Goal: Task Accomplishment & Management: Use online tool/utility

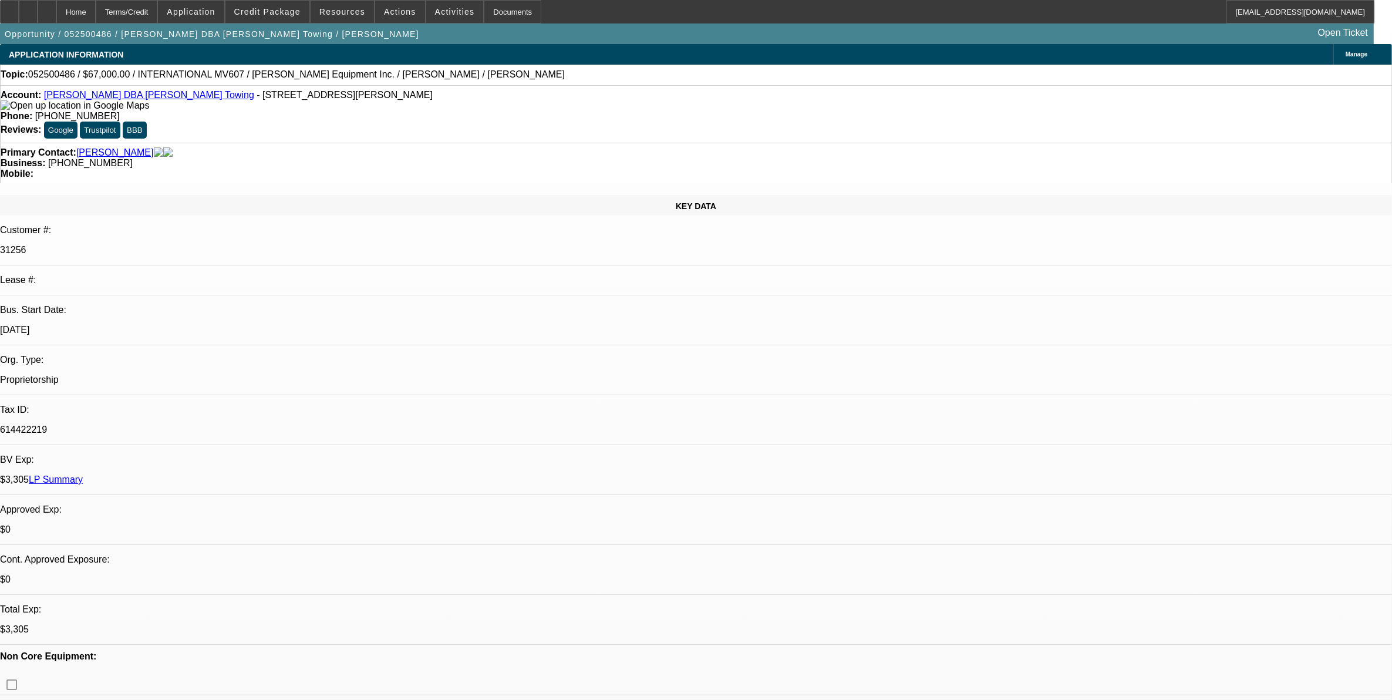
select select "0"
select select "0.1"
select select "0"
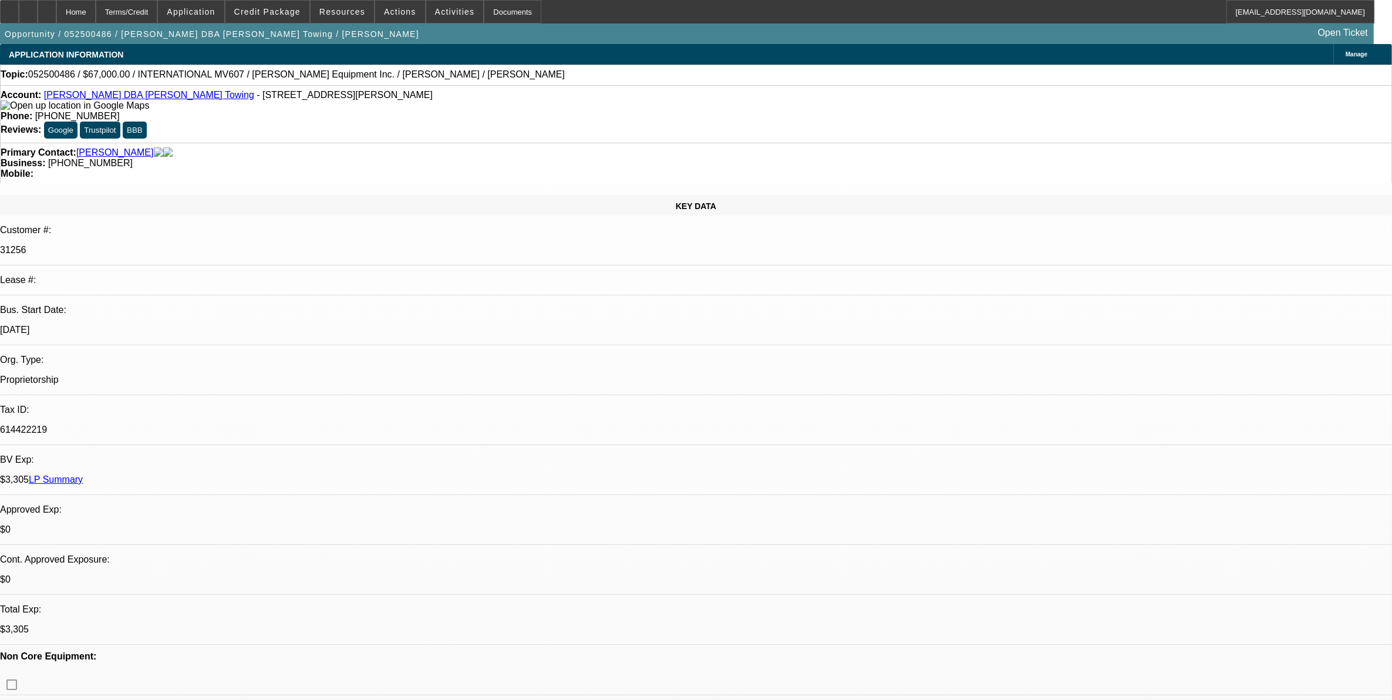
select select "0.1"
select select "0"
select select "0.1"
select select "1"
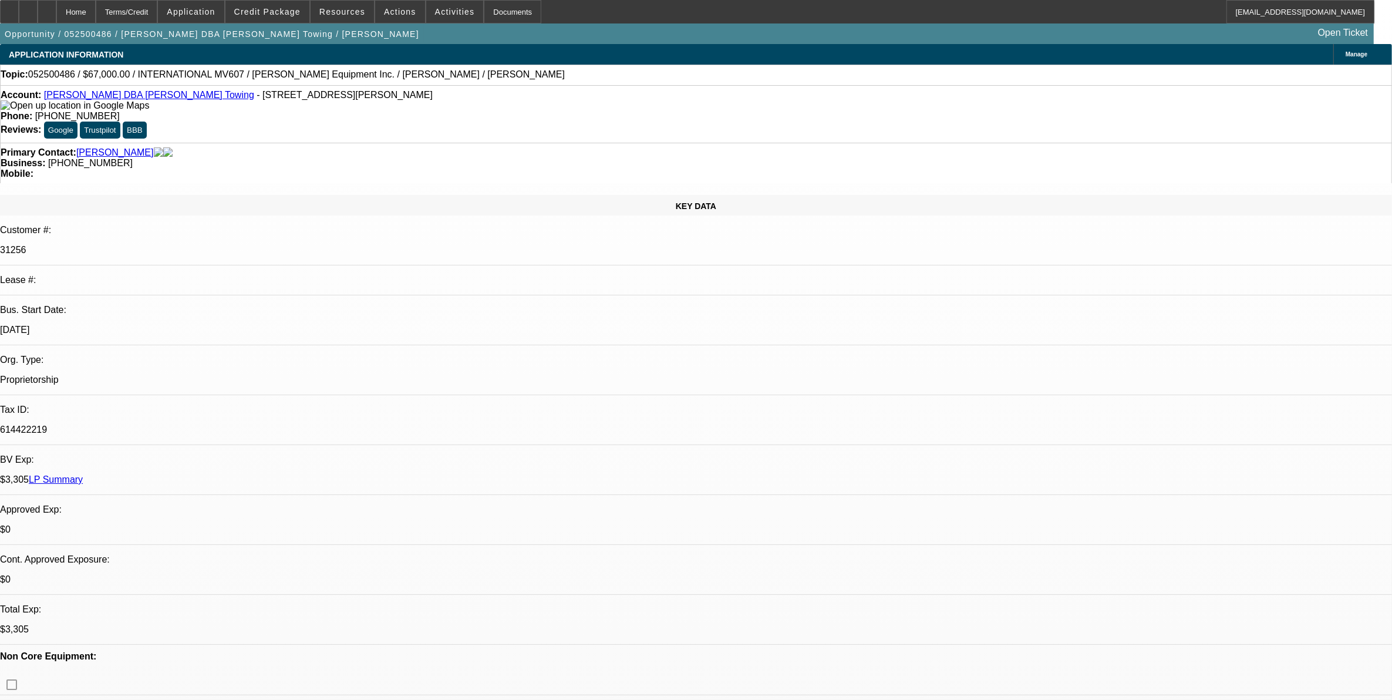
select select "3"
select select "4"
select select "1"
select select "3"
select select "4"
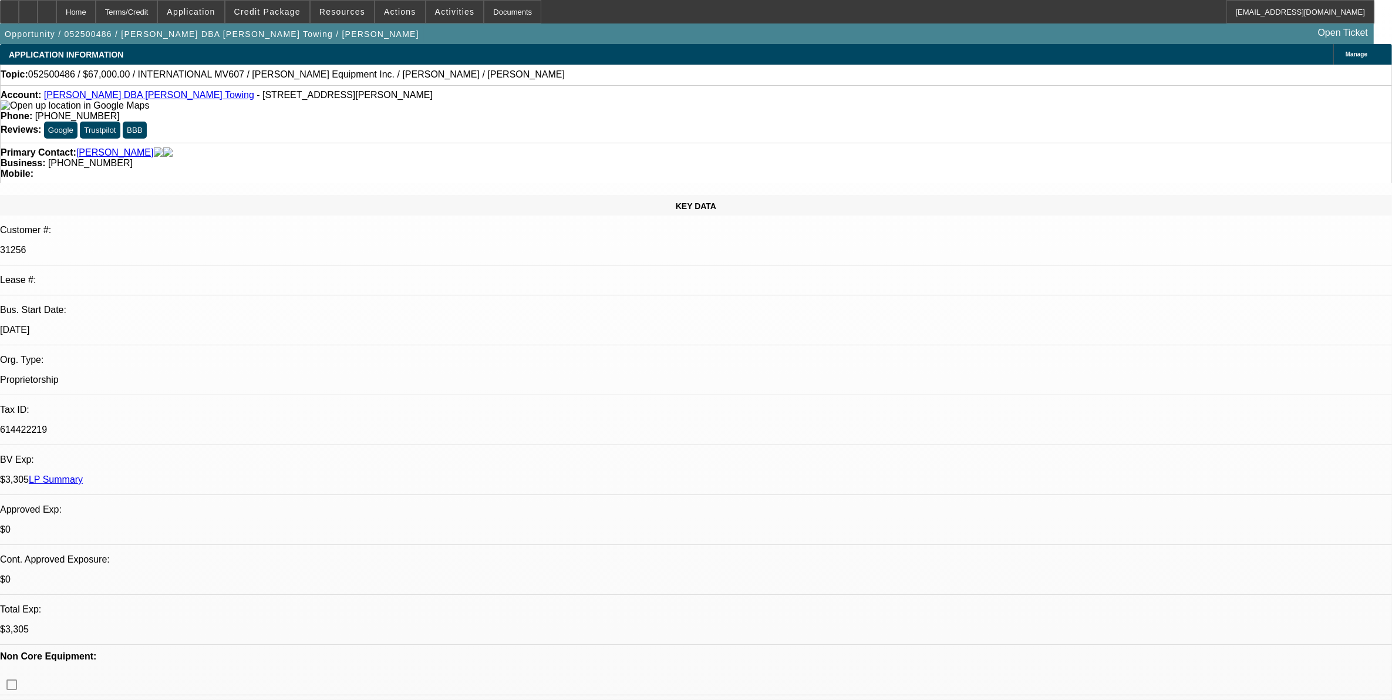
select select "1"
select select "3"
select select "4"
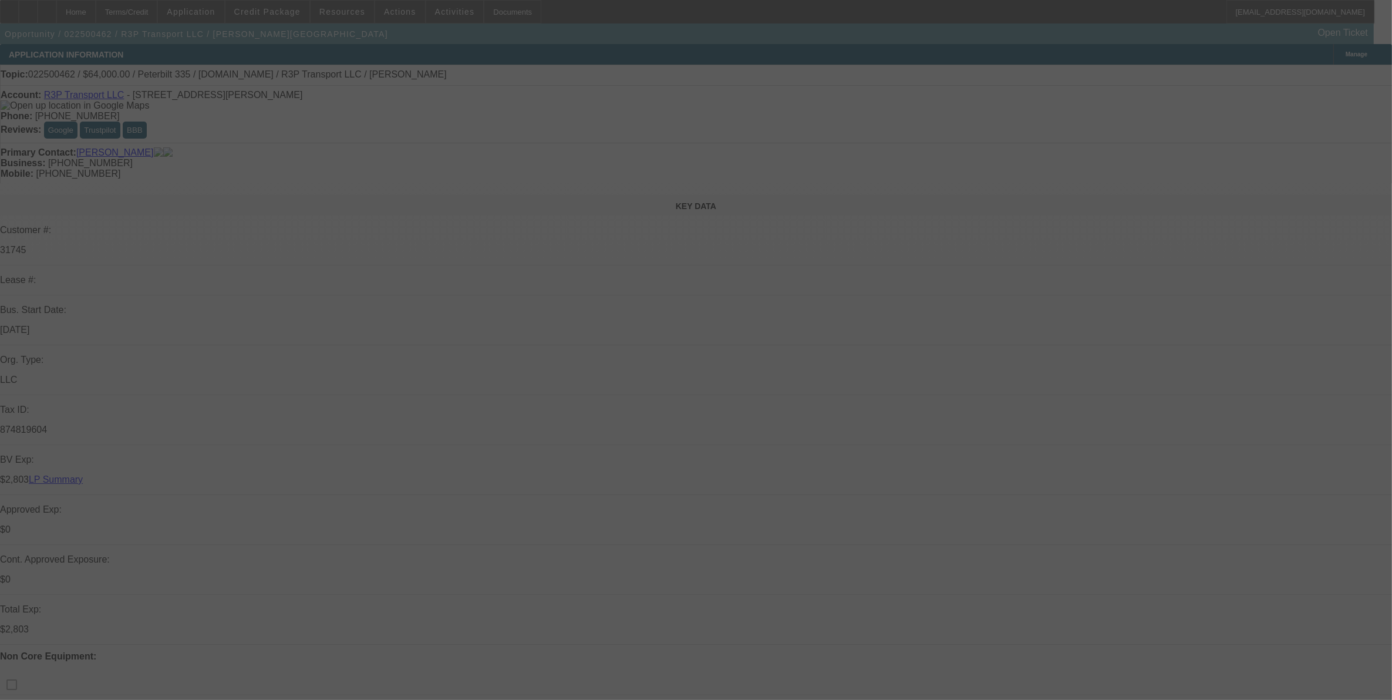
select select "0"
select select "0.1"
select select "0"
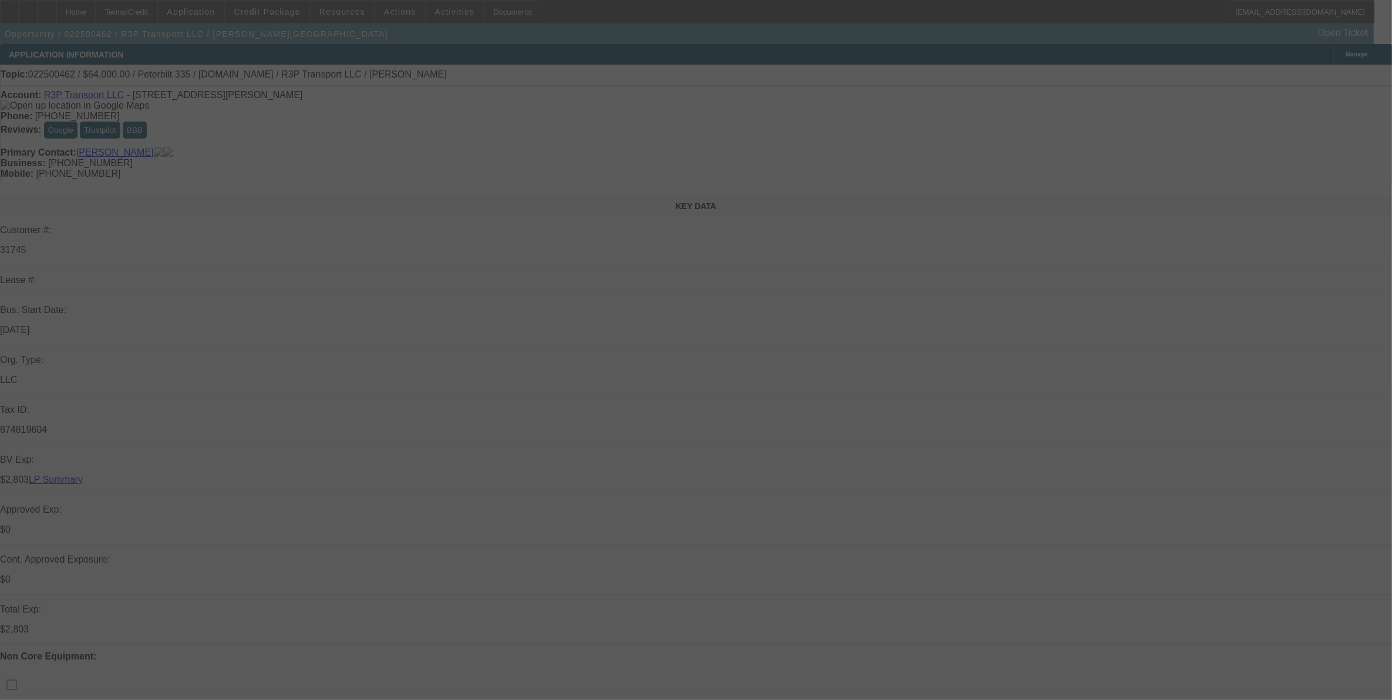
select select "0.1"
select select "0"
select select "0.1"
select select "0"
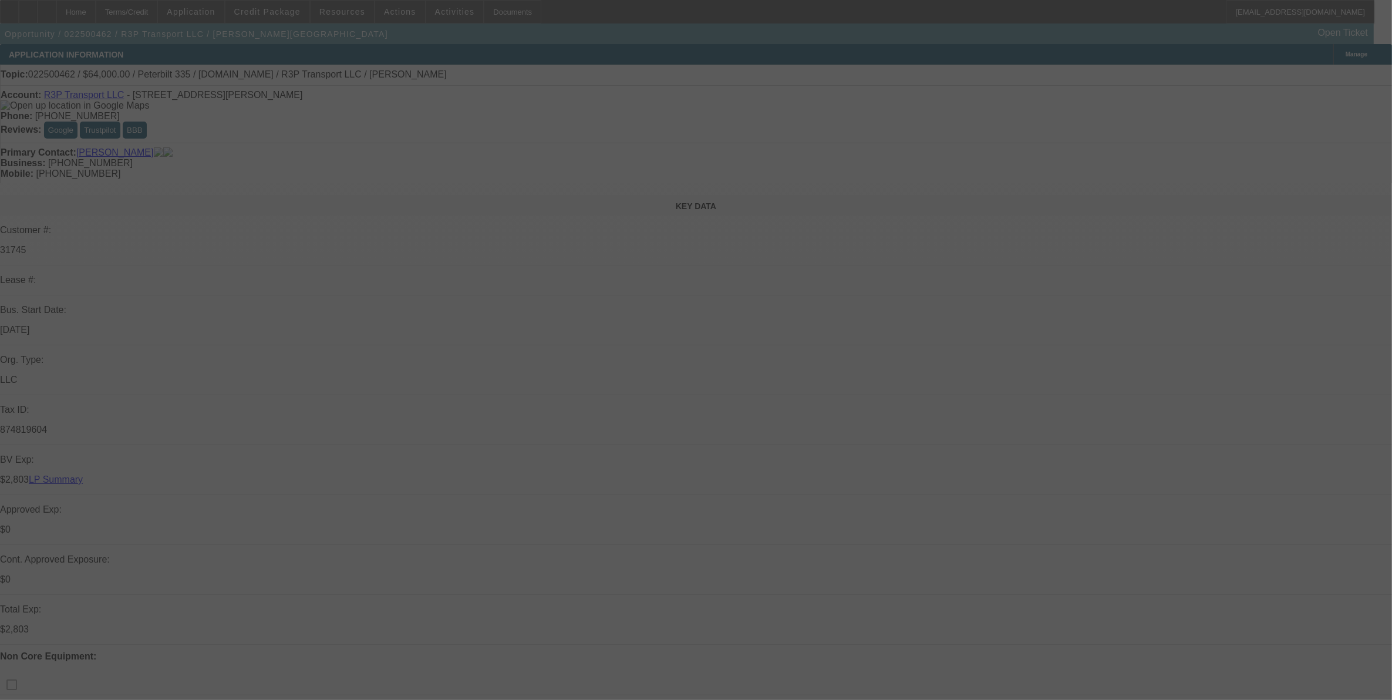
select select "0"
select select "0.1"
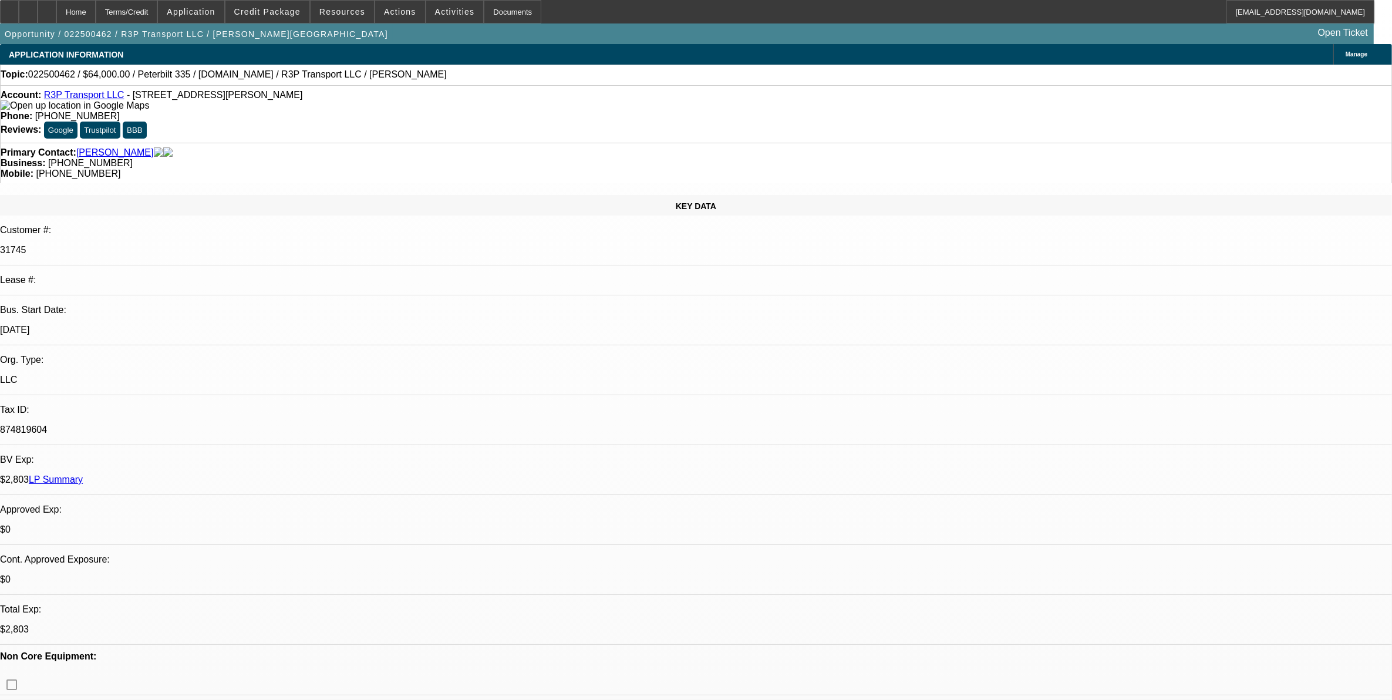
select select "1"
select select "4"
select select "1"
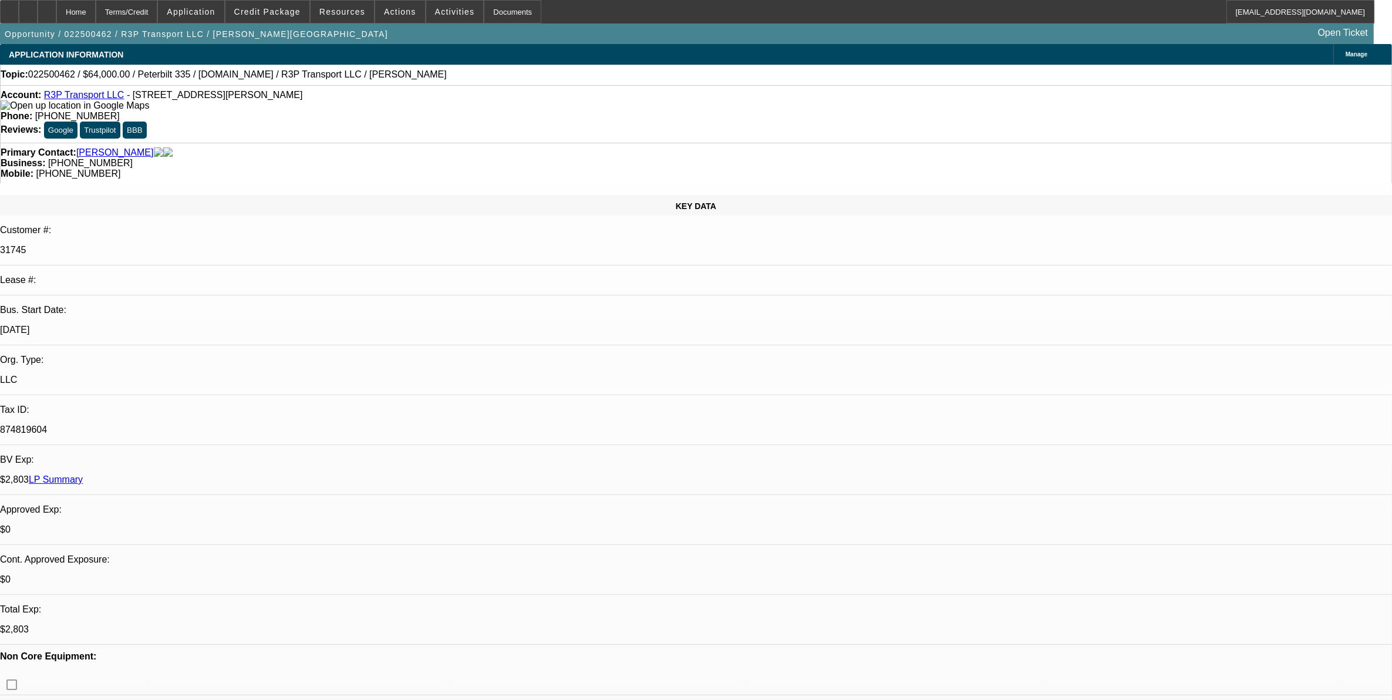
select select "4"
select select "1"
select select "4"
select select "1"
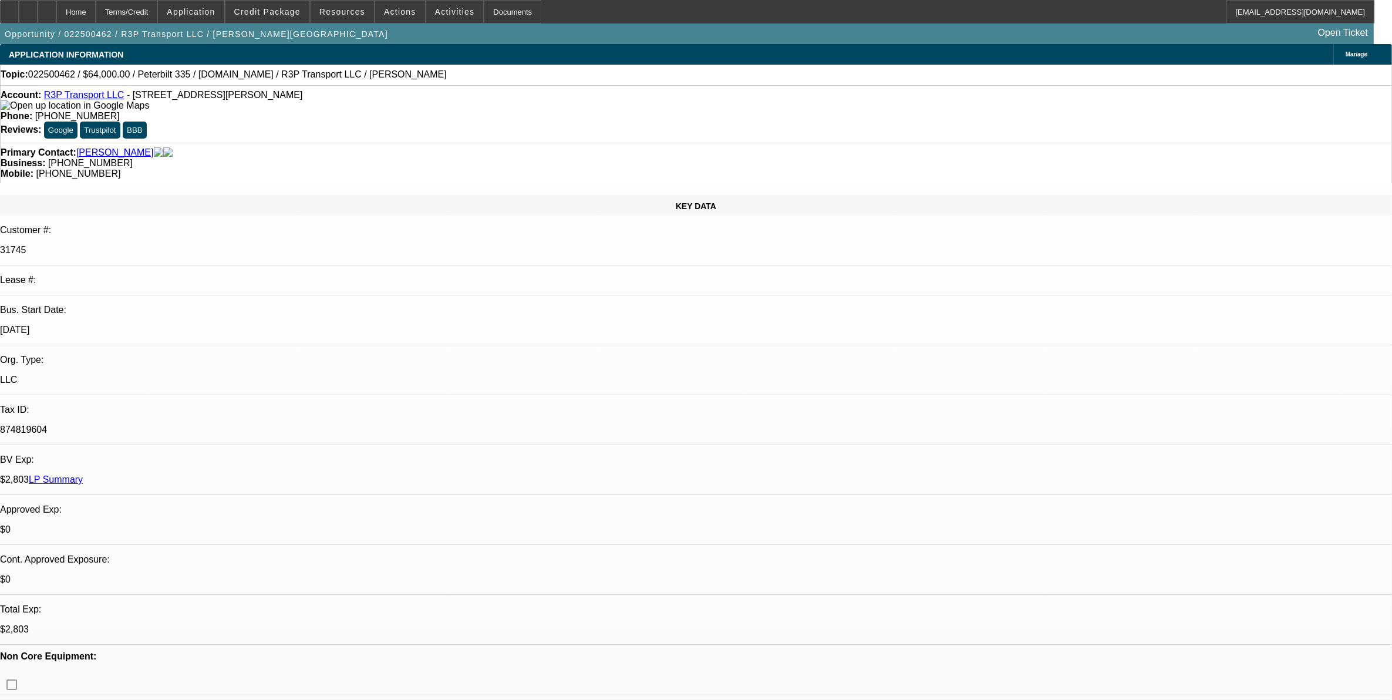
select select "1"
select select "4"
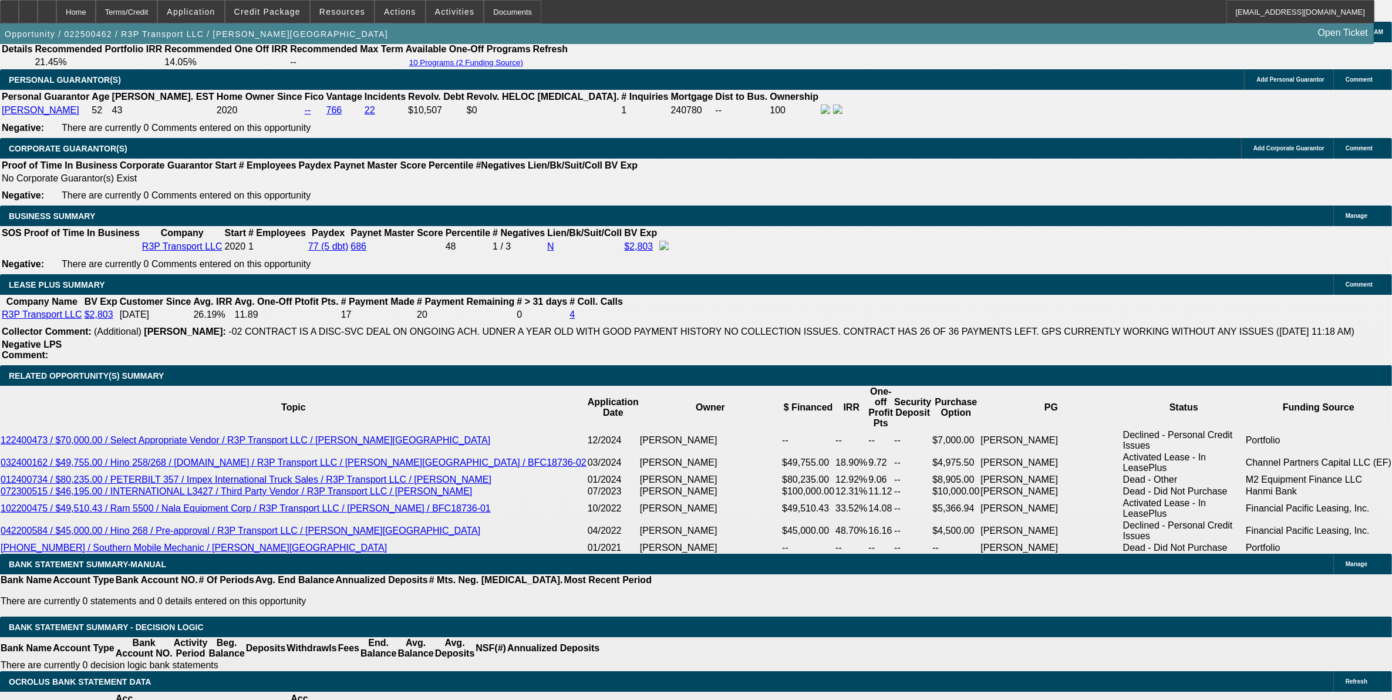
scroll to position [1982, 0]
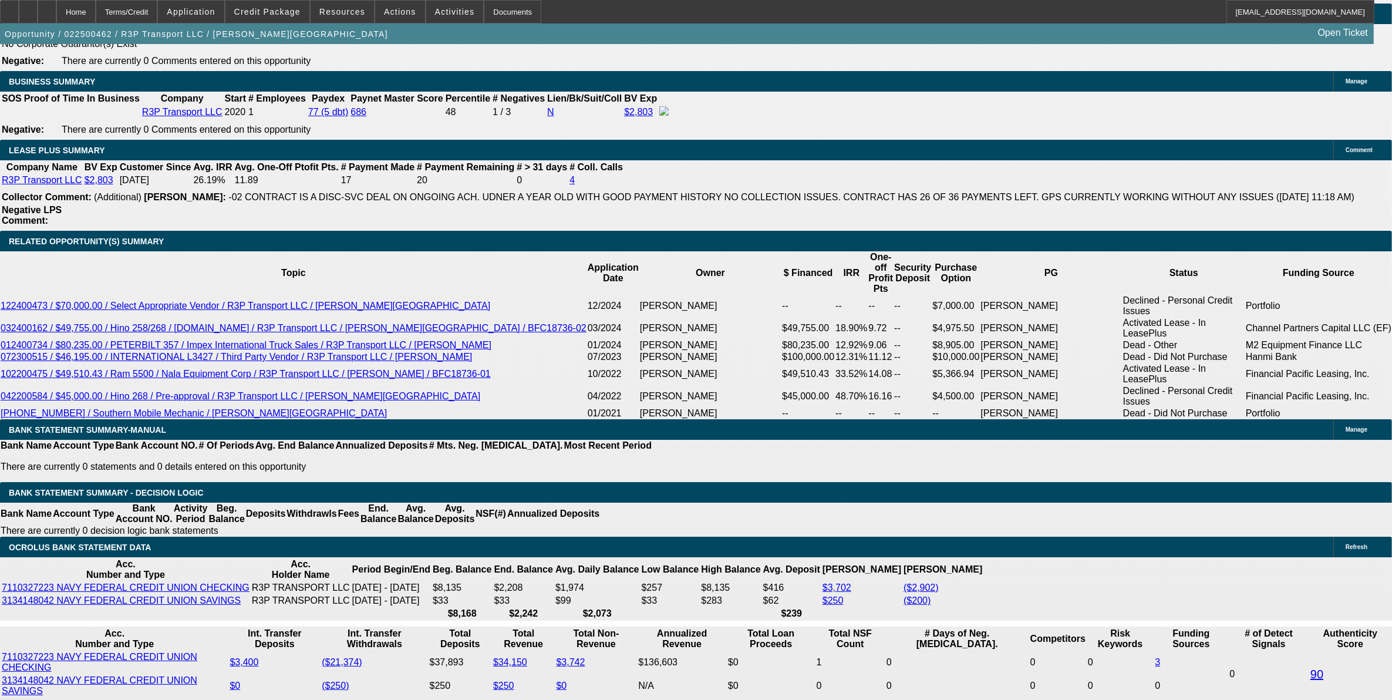
drag, startPoint x: 292, startPoint y: 344, endPoint x: 309, endPoint y: 347, distance: 17.4
type input "UNKNOWN"
type input "15"
type input "$1,781.17"
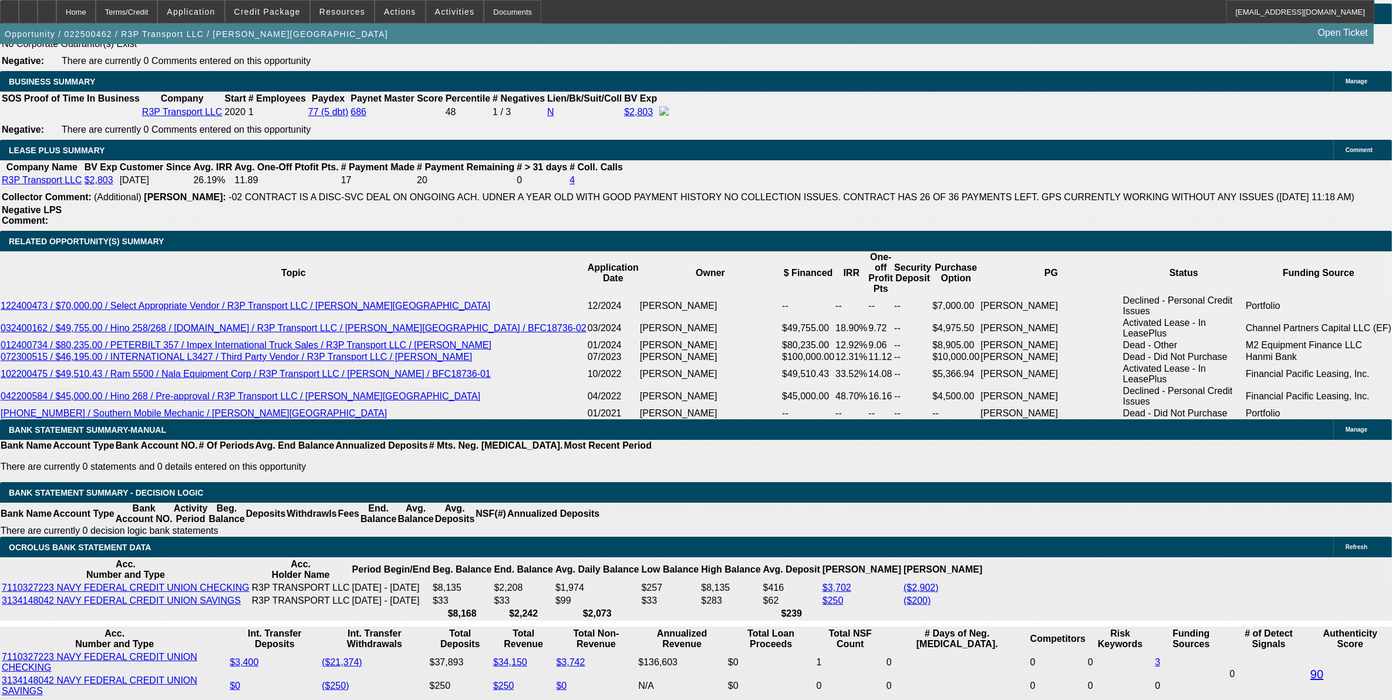
type input "15.5"
type input "$1,797.43"
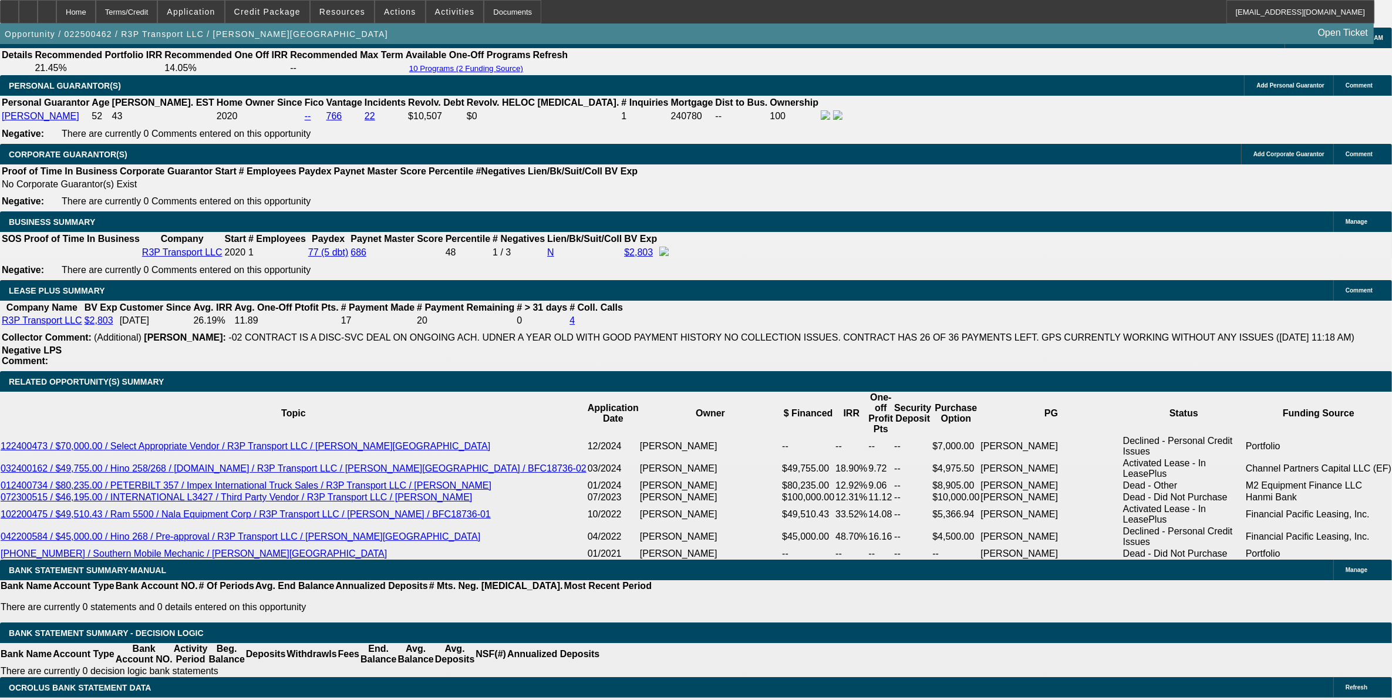
scroll to position [1835, 0]
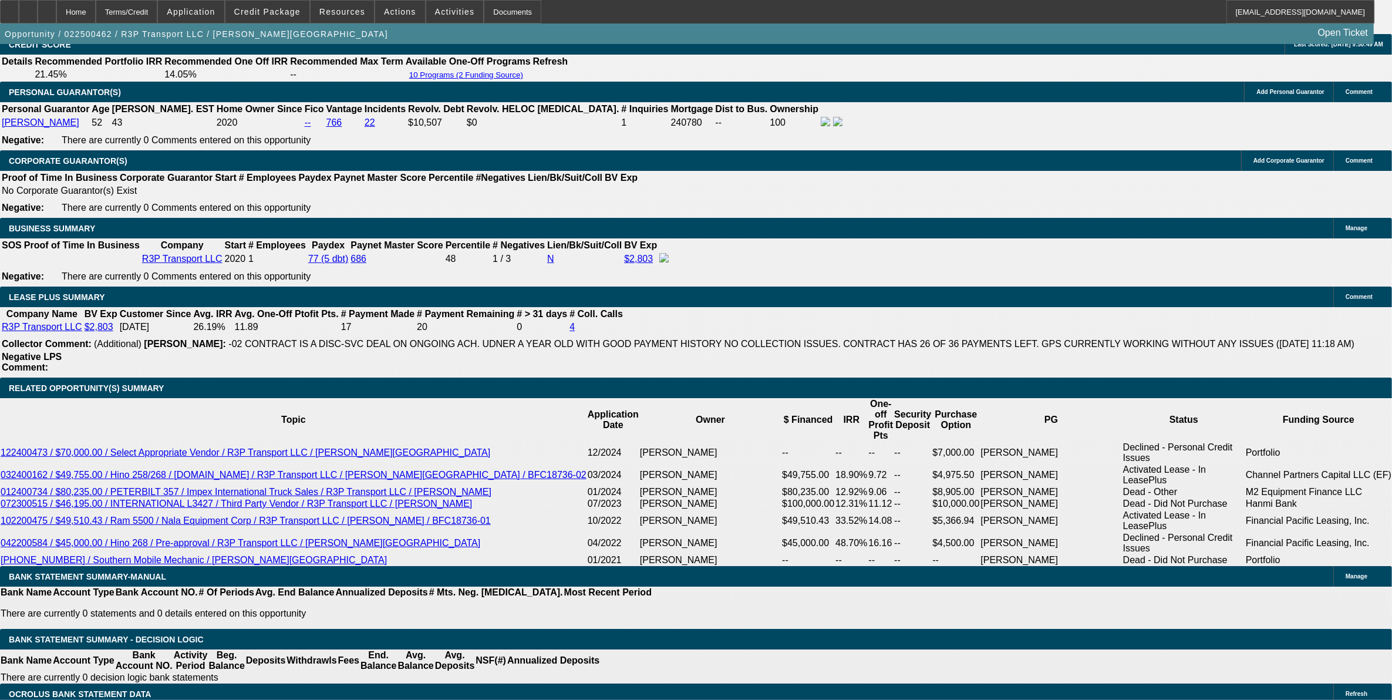
type input "15.5"
select select "3"
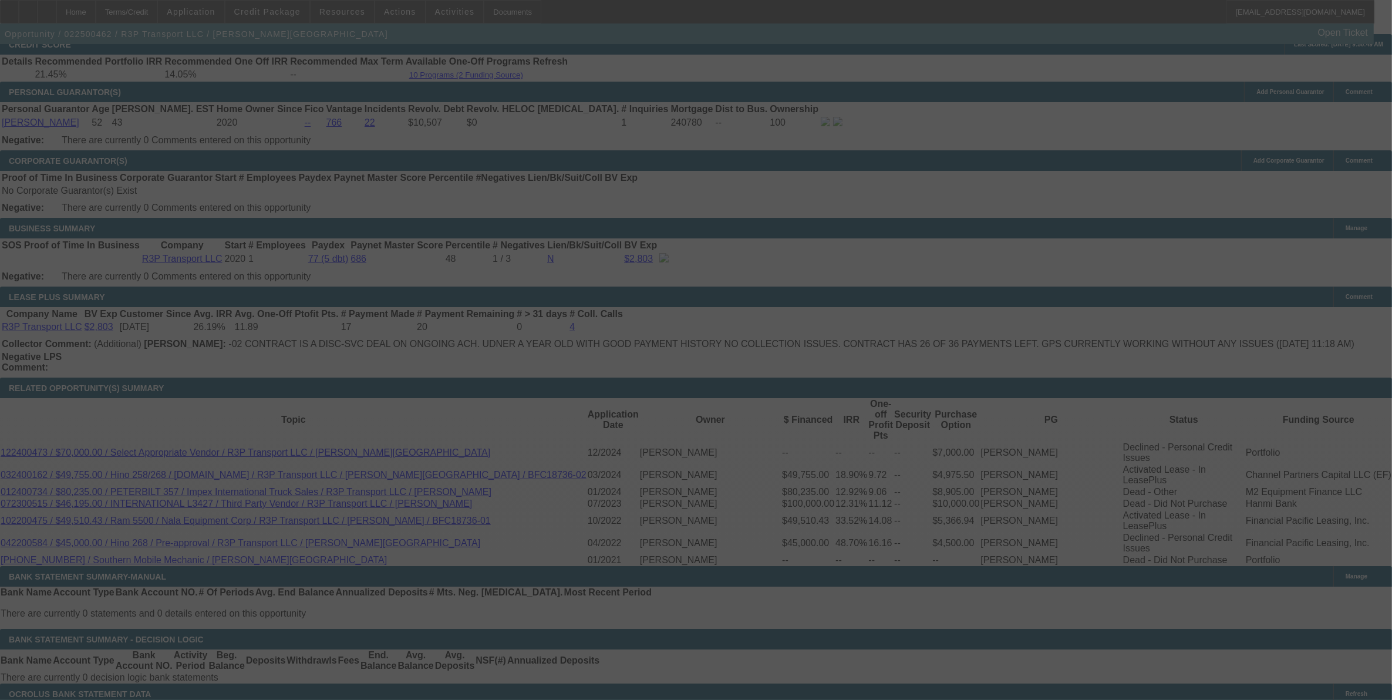
select select "0"
select select "3"
select select "0.1"
select select "4"
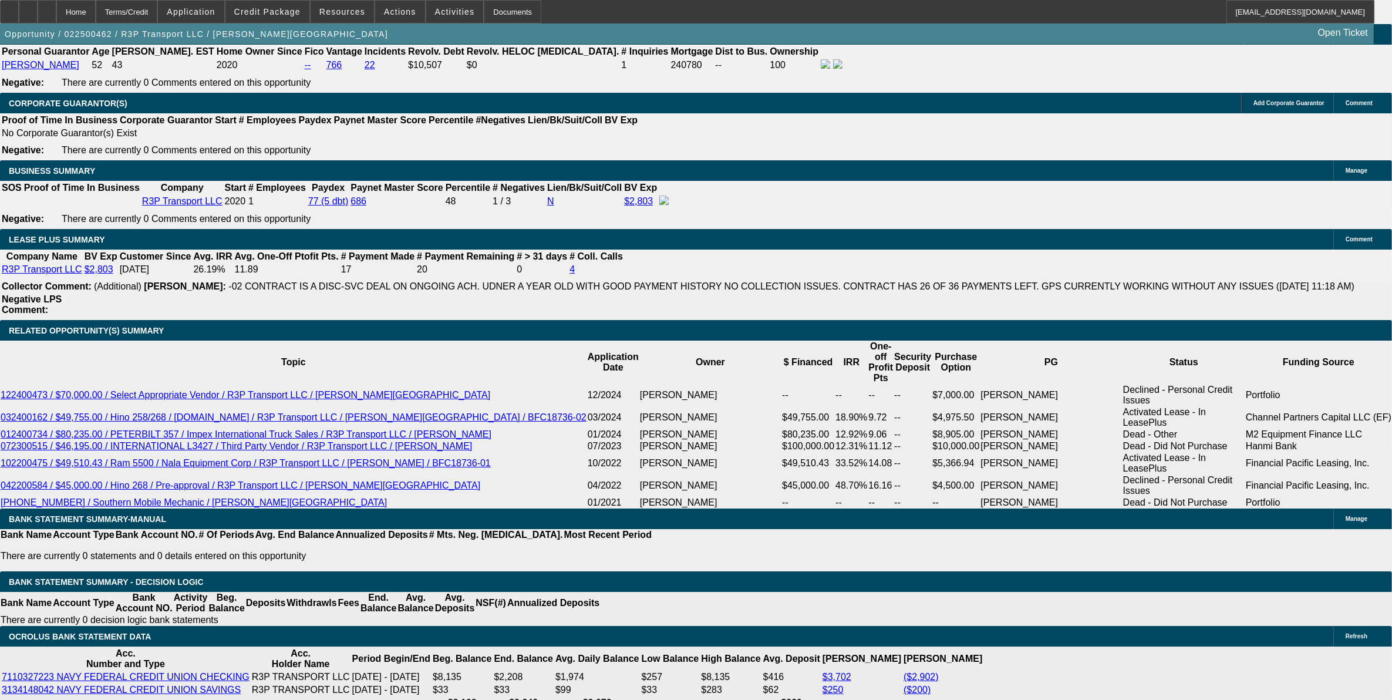
scroll to position [2055, 0]
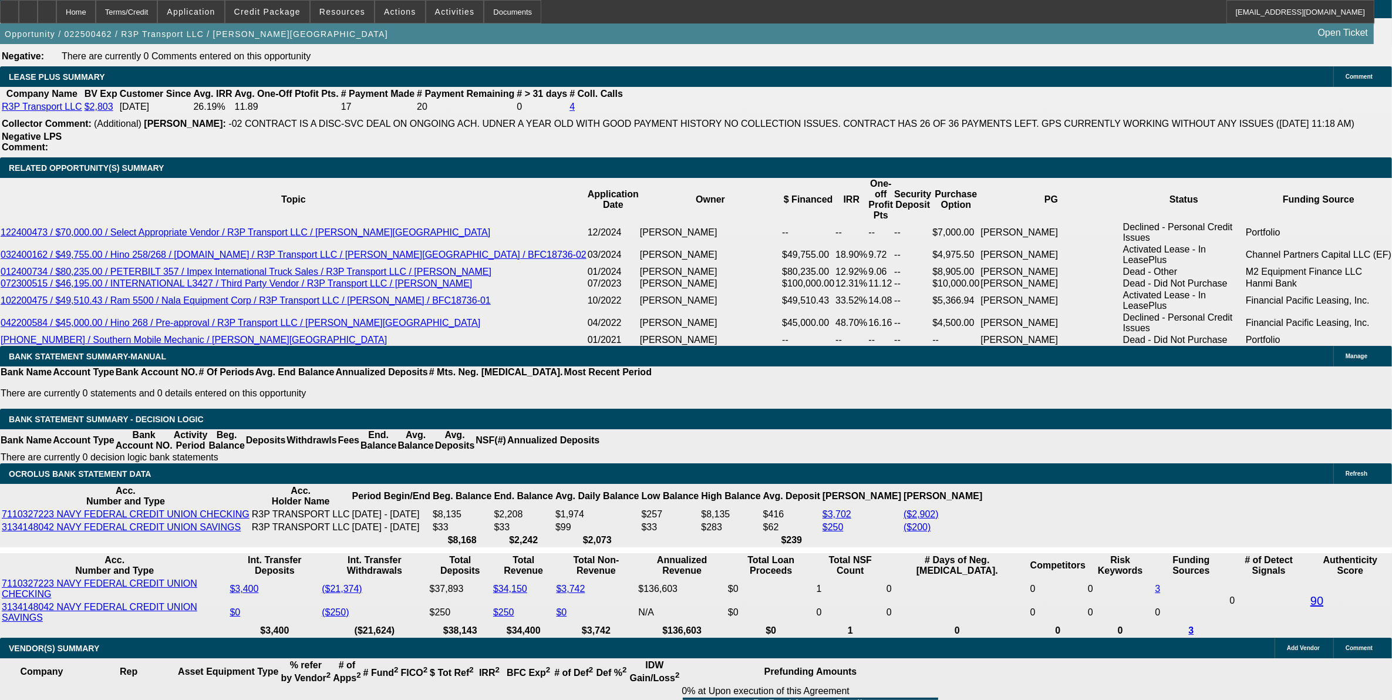
drag, startPoint x: 289, startPoint y: 272, endPoint x: 344, endPoint y: 273, distance: 54.0
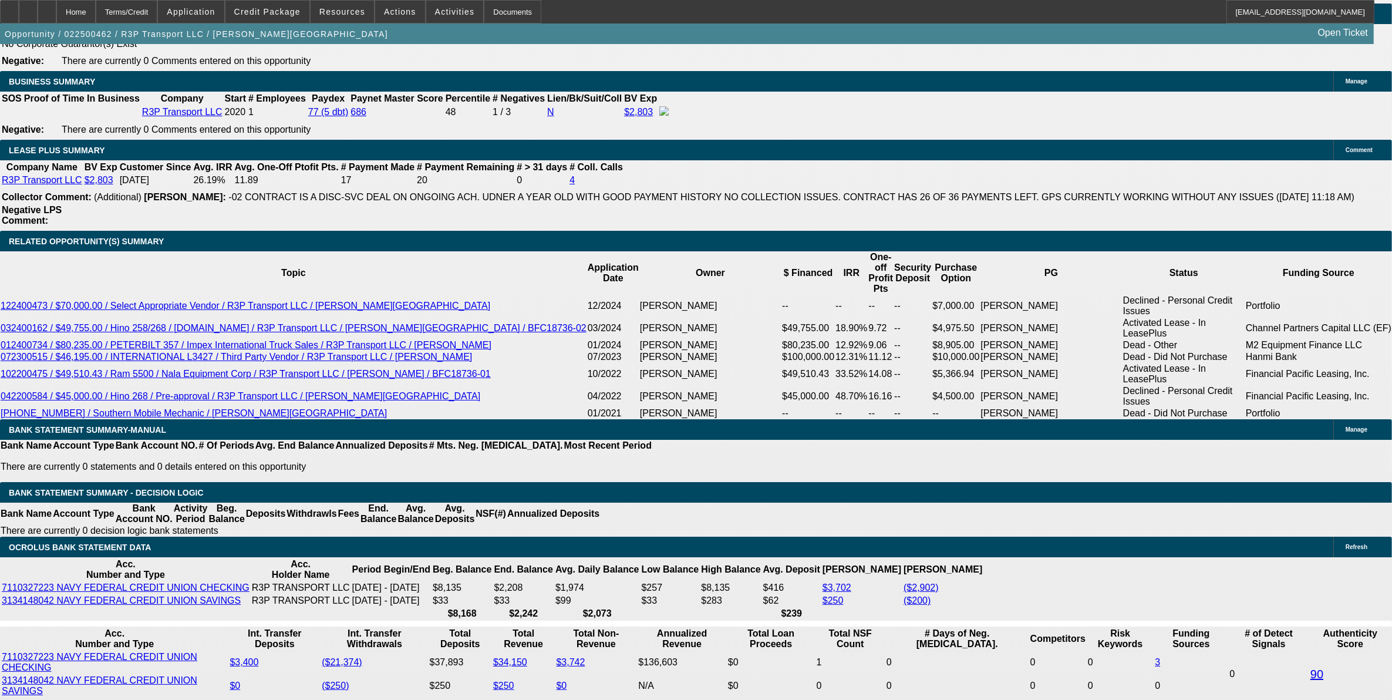
scroll to position [1762, 0]
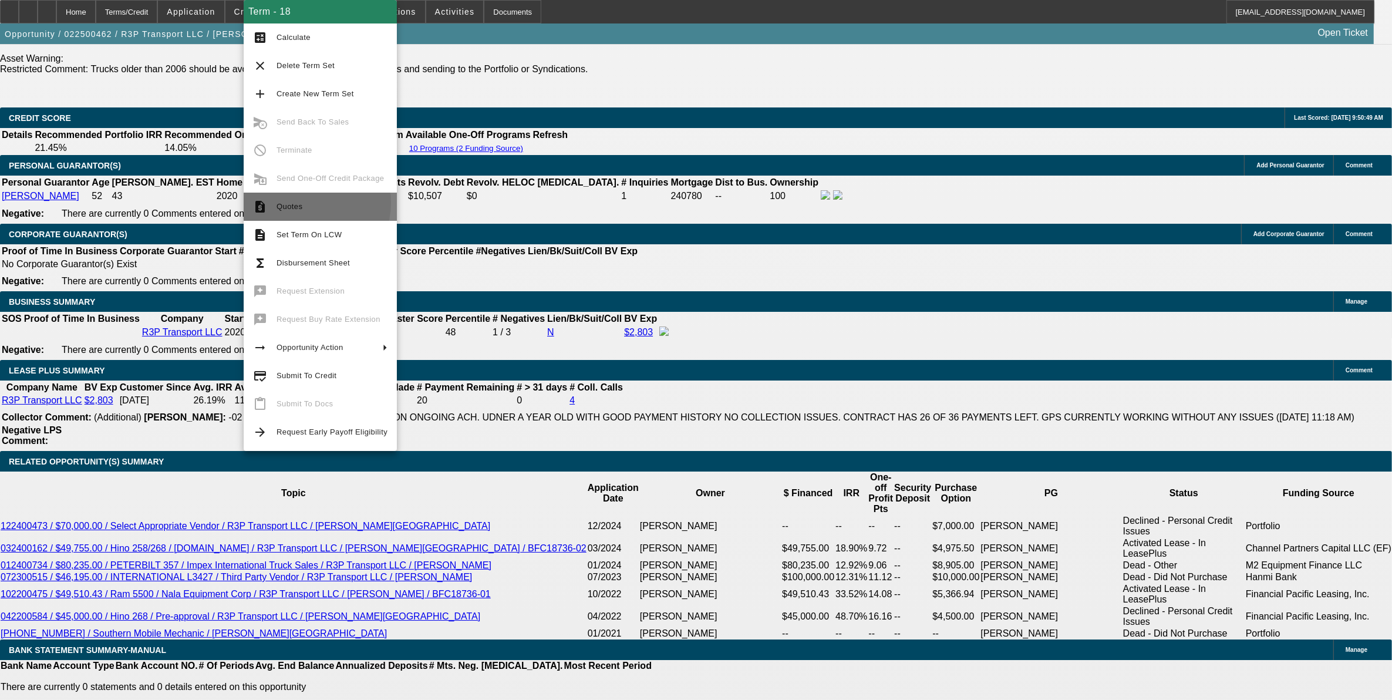
click at [306, 204] on span "Quotes" at bounding box center [332, 207] width 111 height 14
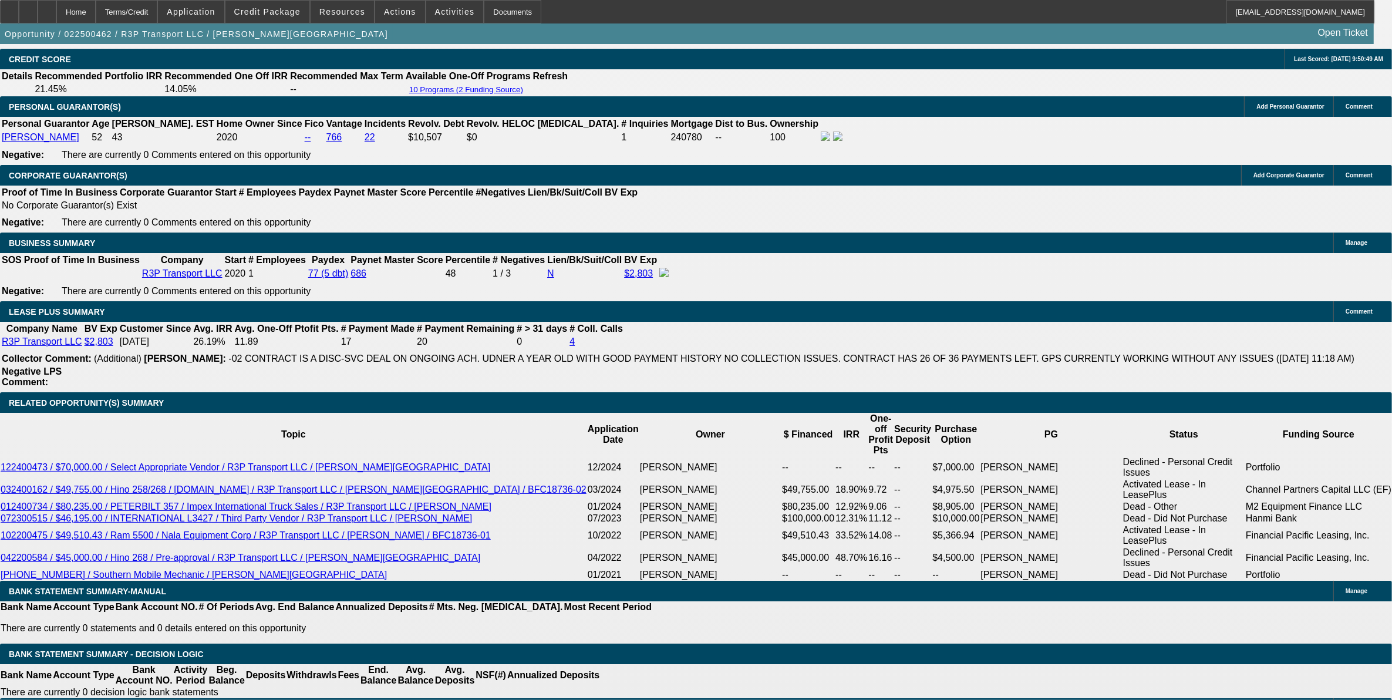
scroll to position [1908, 0]
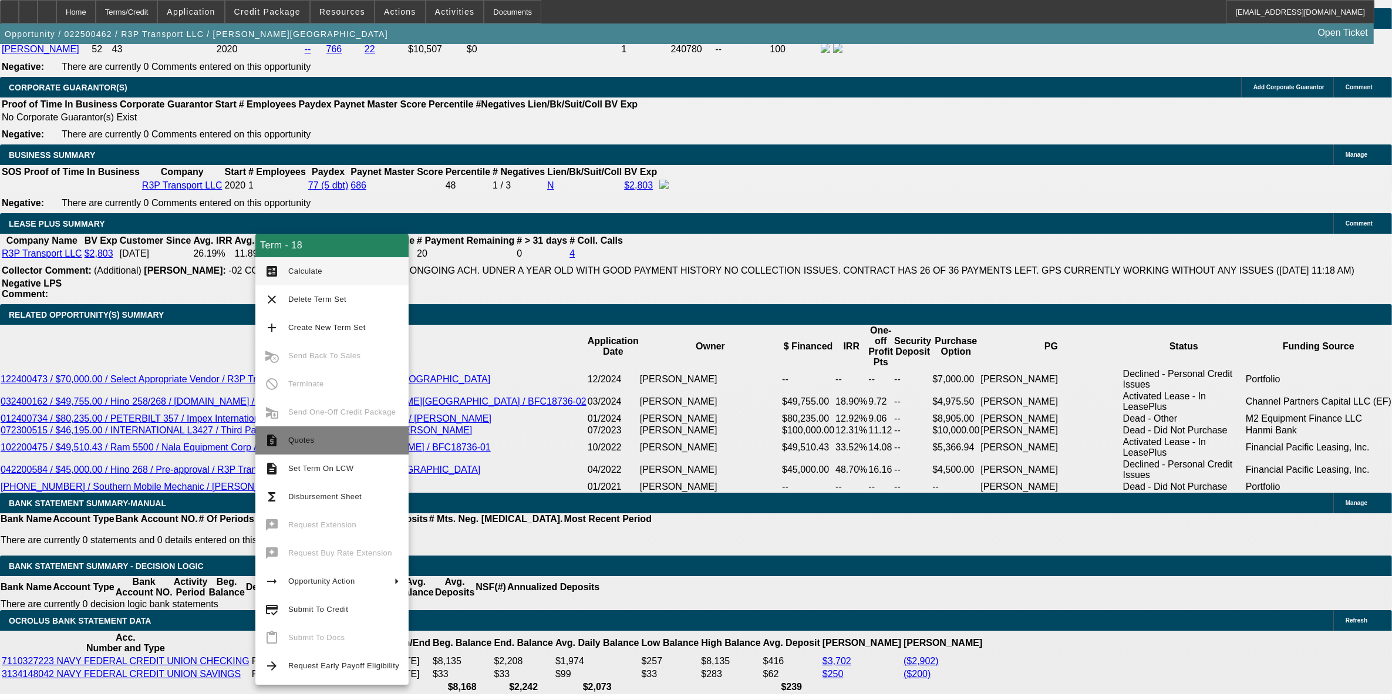
click at [330, 437] on span "Quotes" at bounding box center [343, 440] width 111 height 14
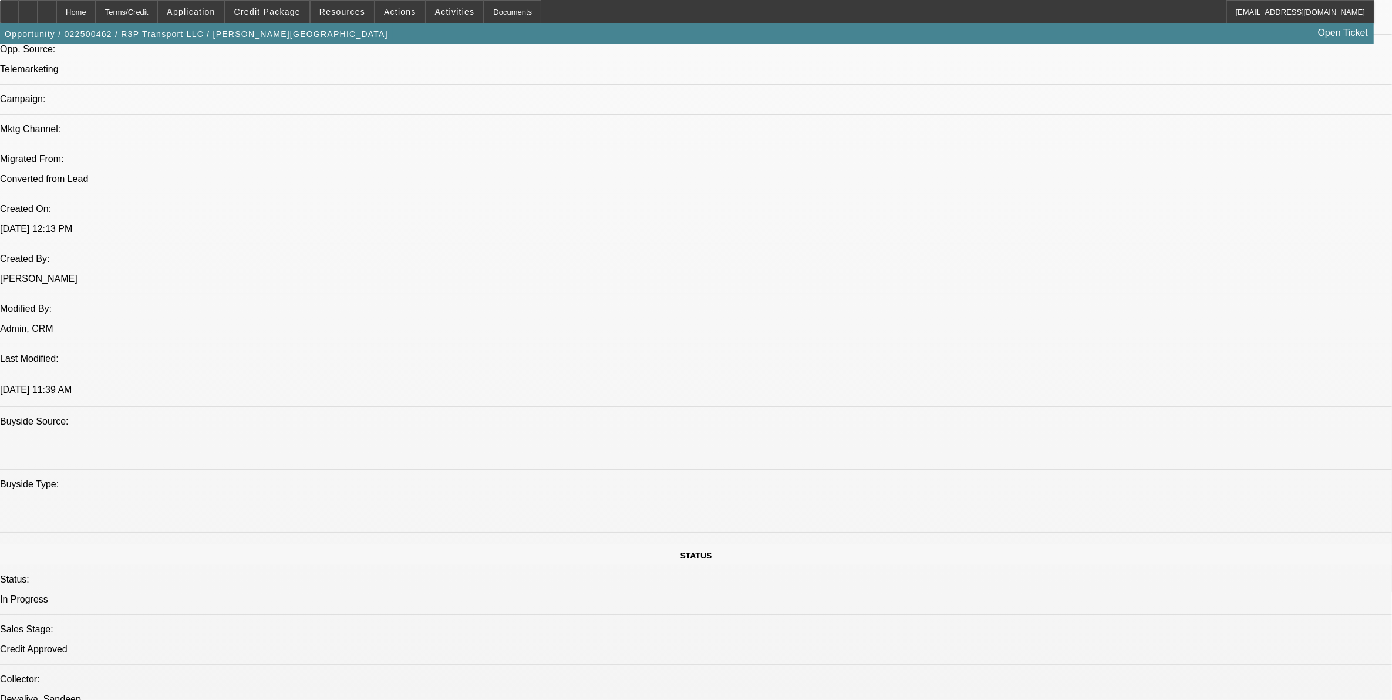
scroll to position [807, 0]
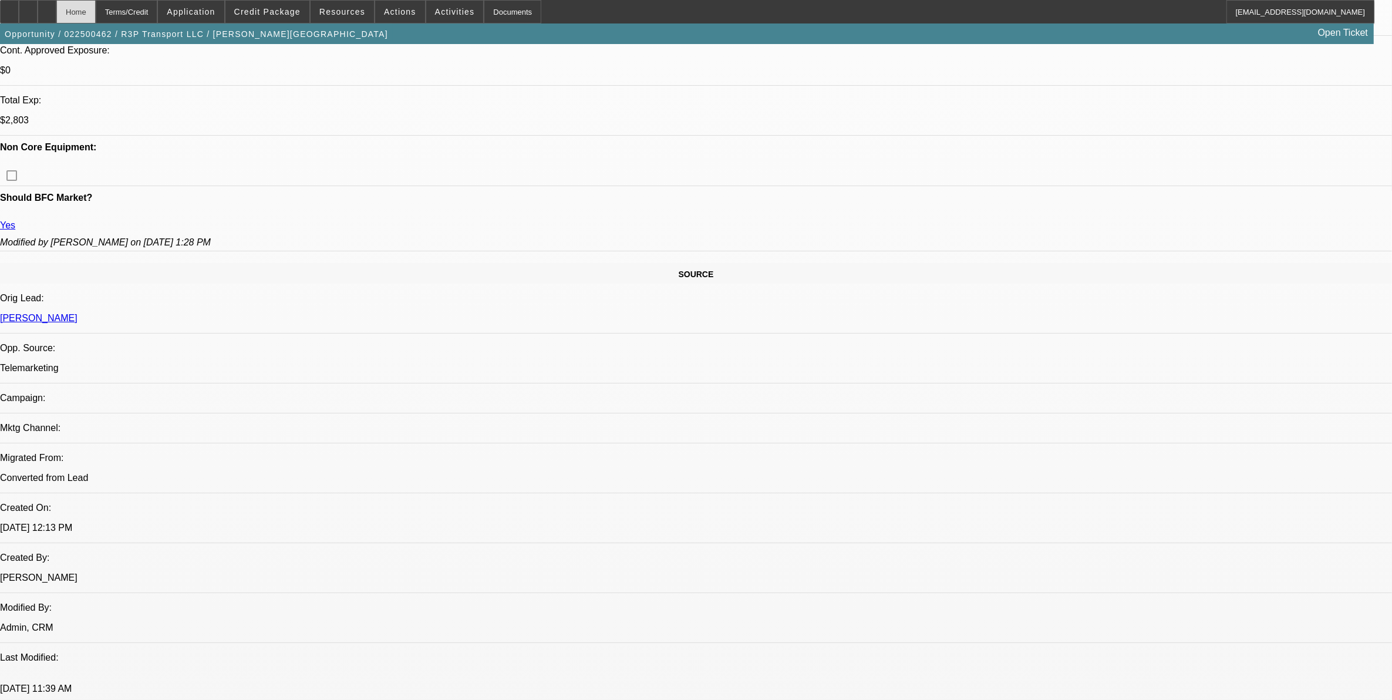
scroll to position [294, 0]
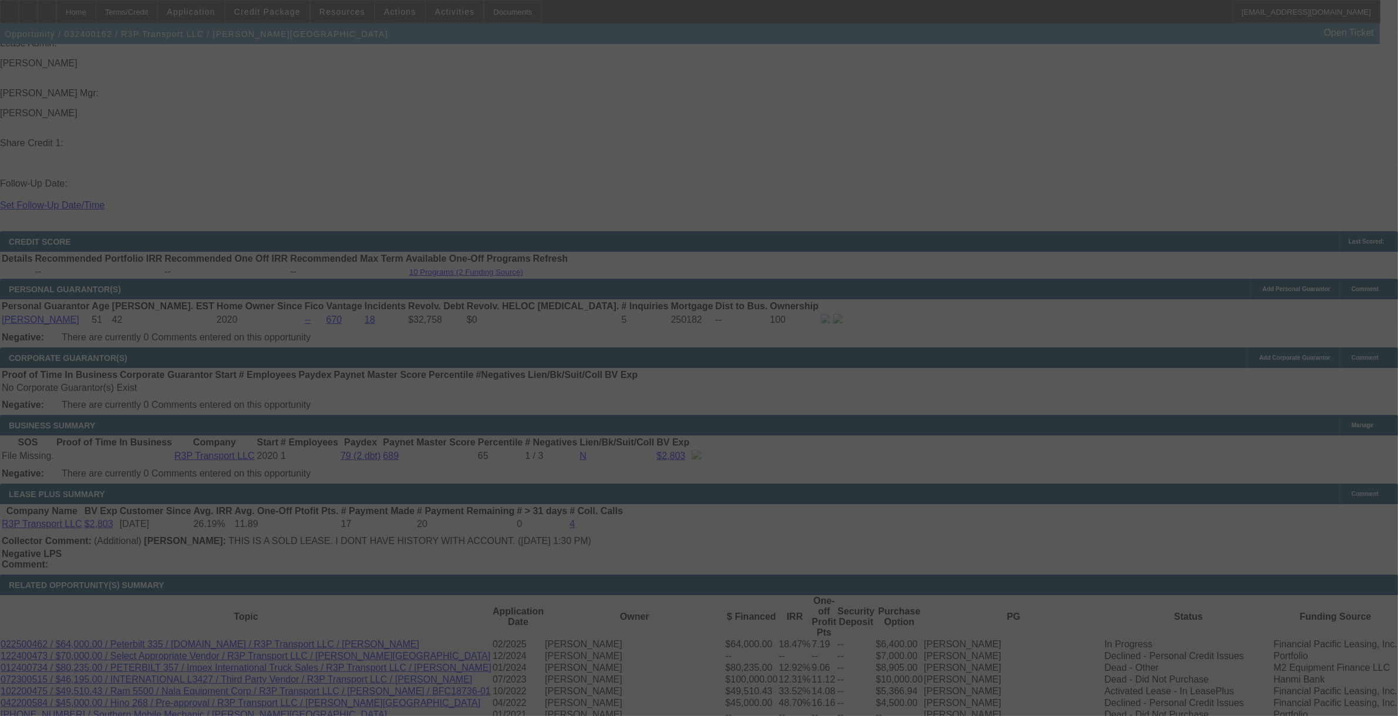
scroll to position [1571, 0]
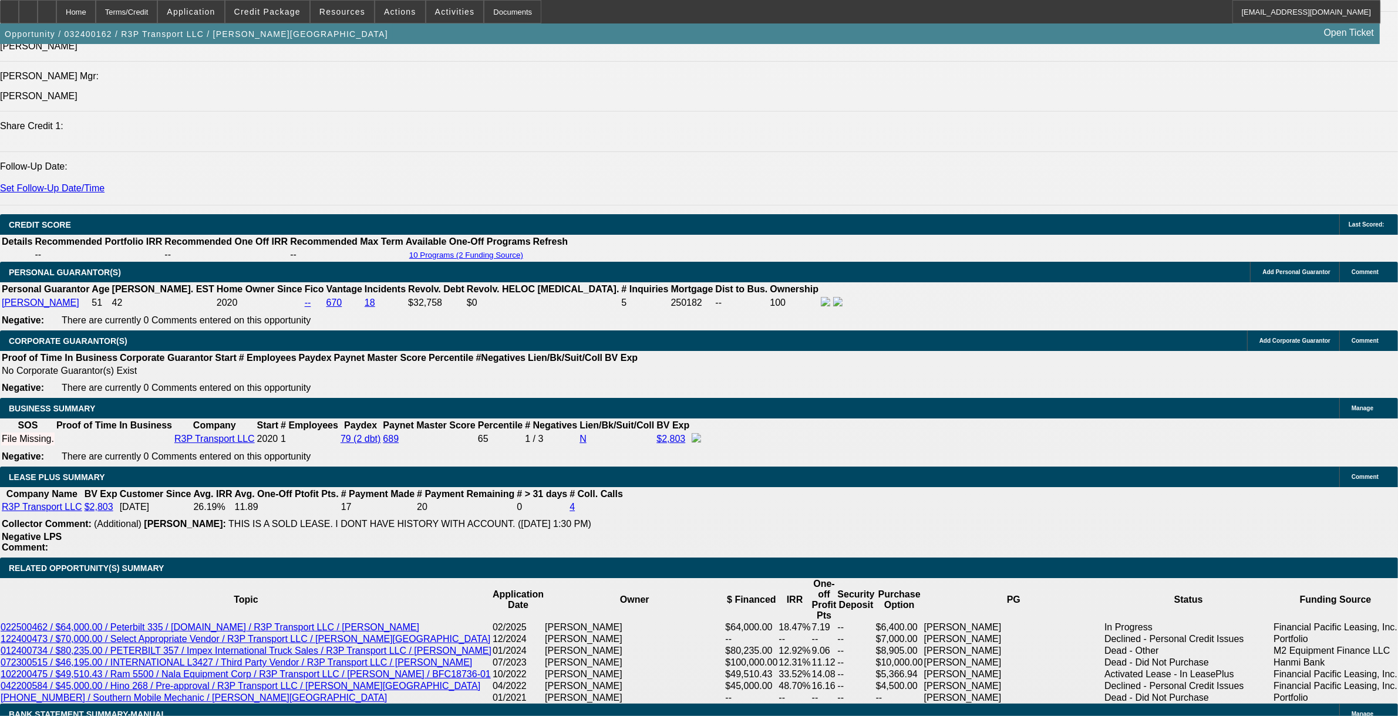
select select "0"
select select "0.1"
select select "0"
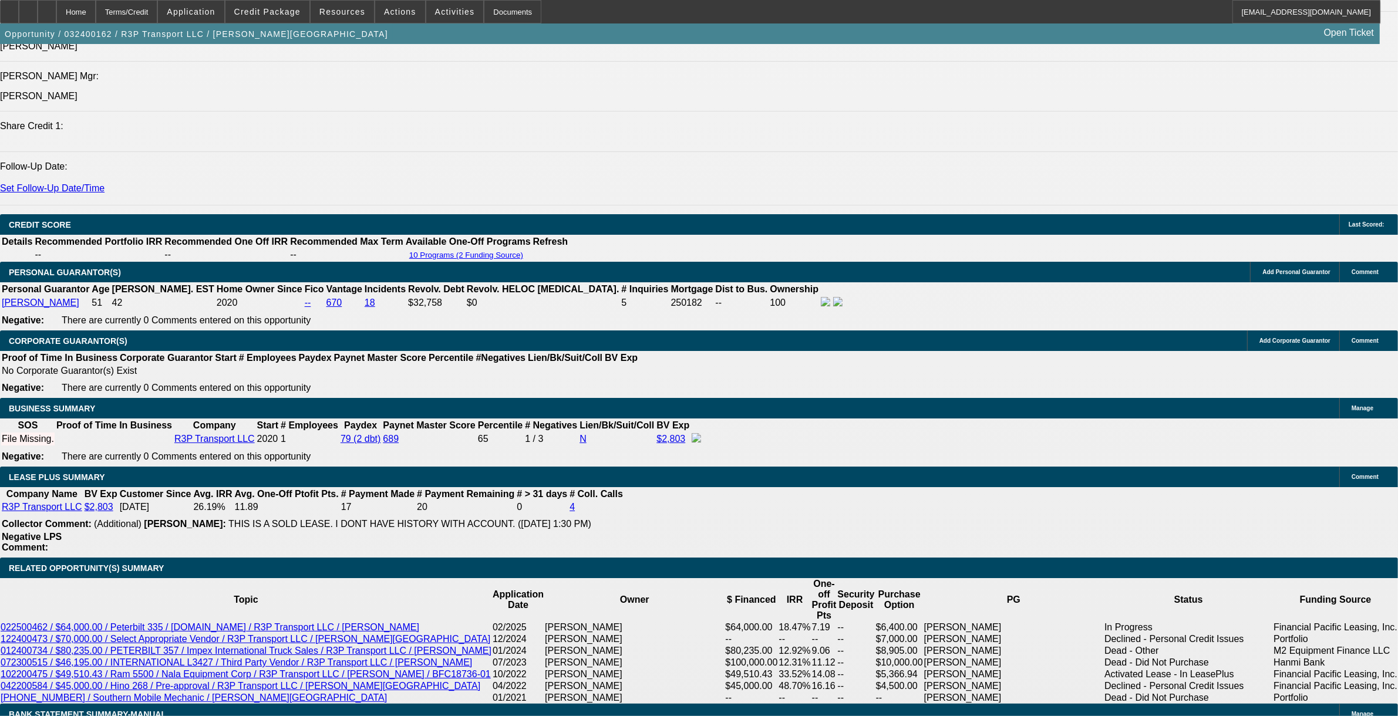
select select "0.1"
select select "0"
select select "0.1"
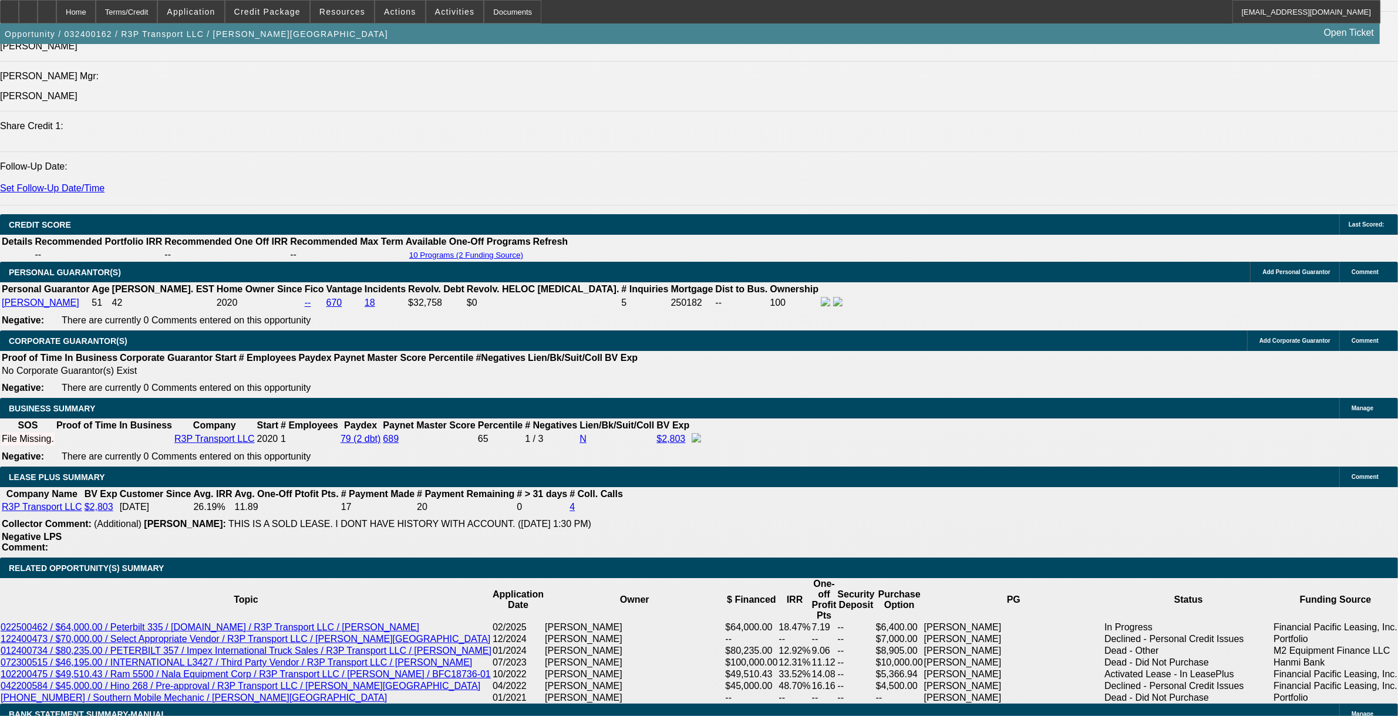
select select "0"
select select "0.2"
select select "1"
select select "3"
select select "4"
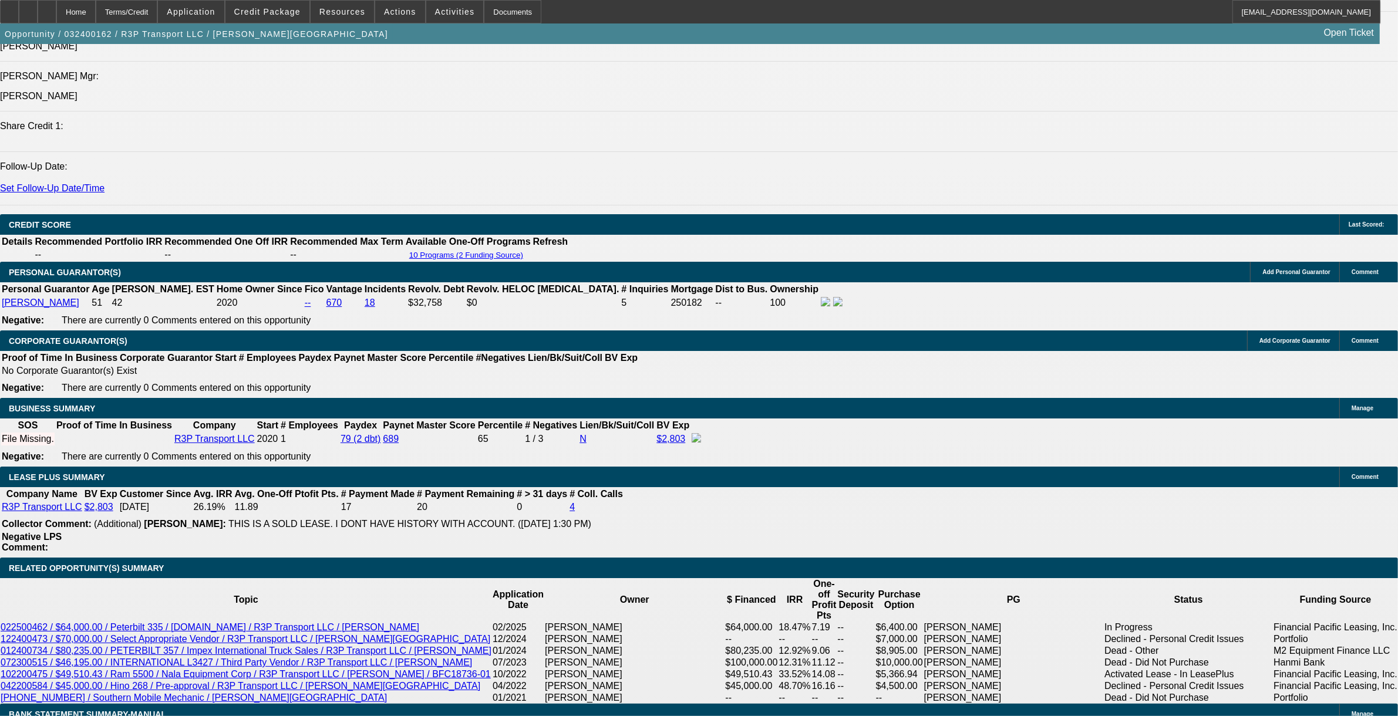
select select "1"
select select "3"
select select "4"
select select "1"
select select "2"
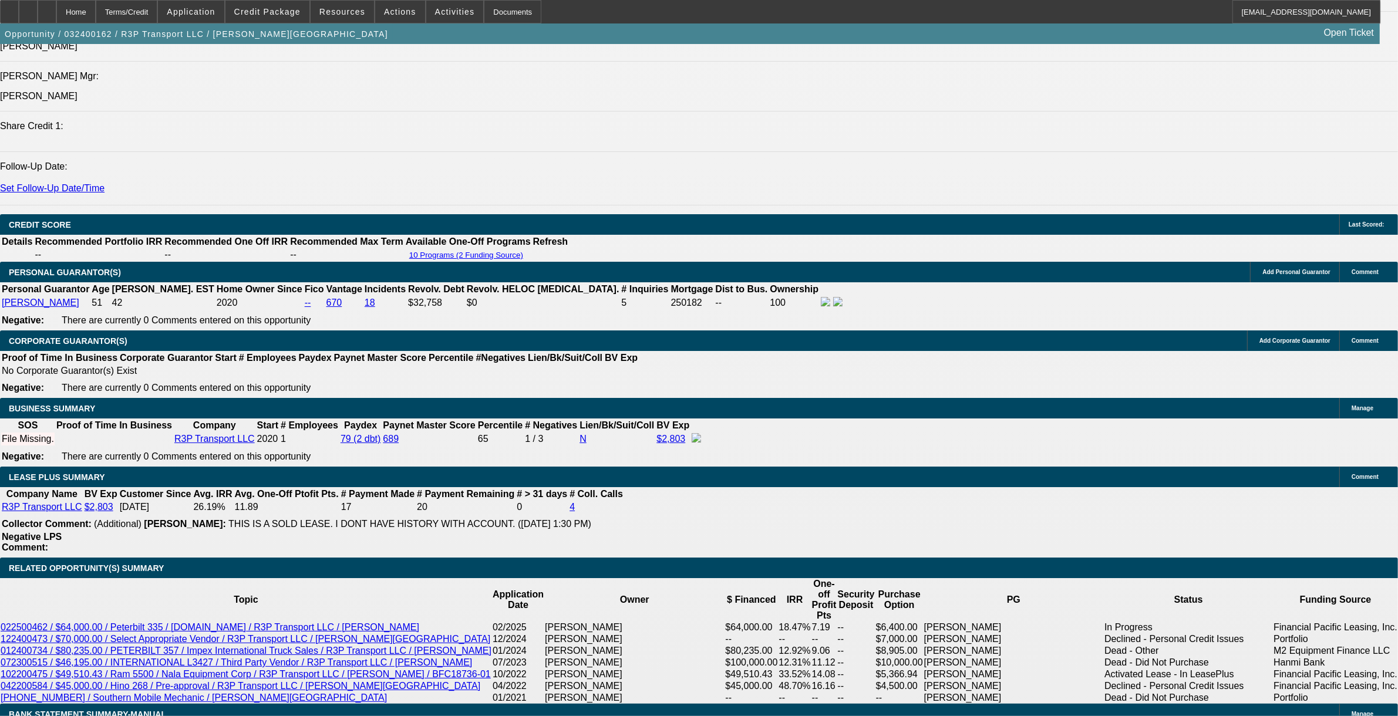
select select "4"
select select "1"
select select "2"
select select "17"
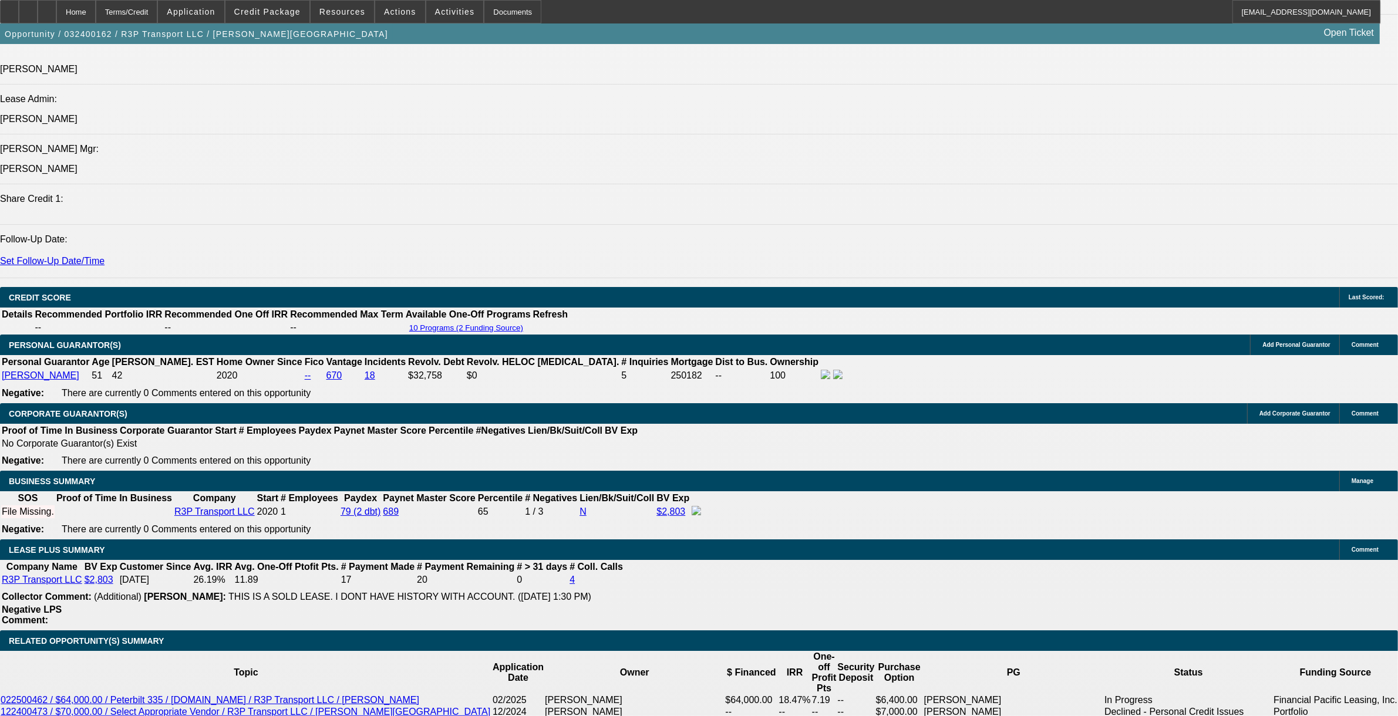
scroll to position [1498, 0]
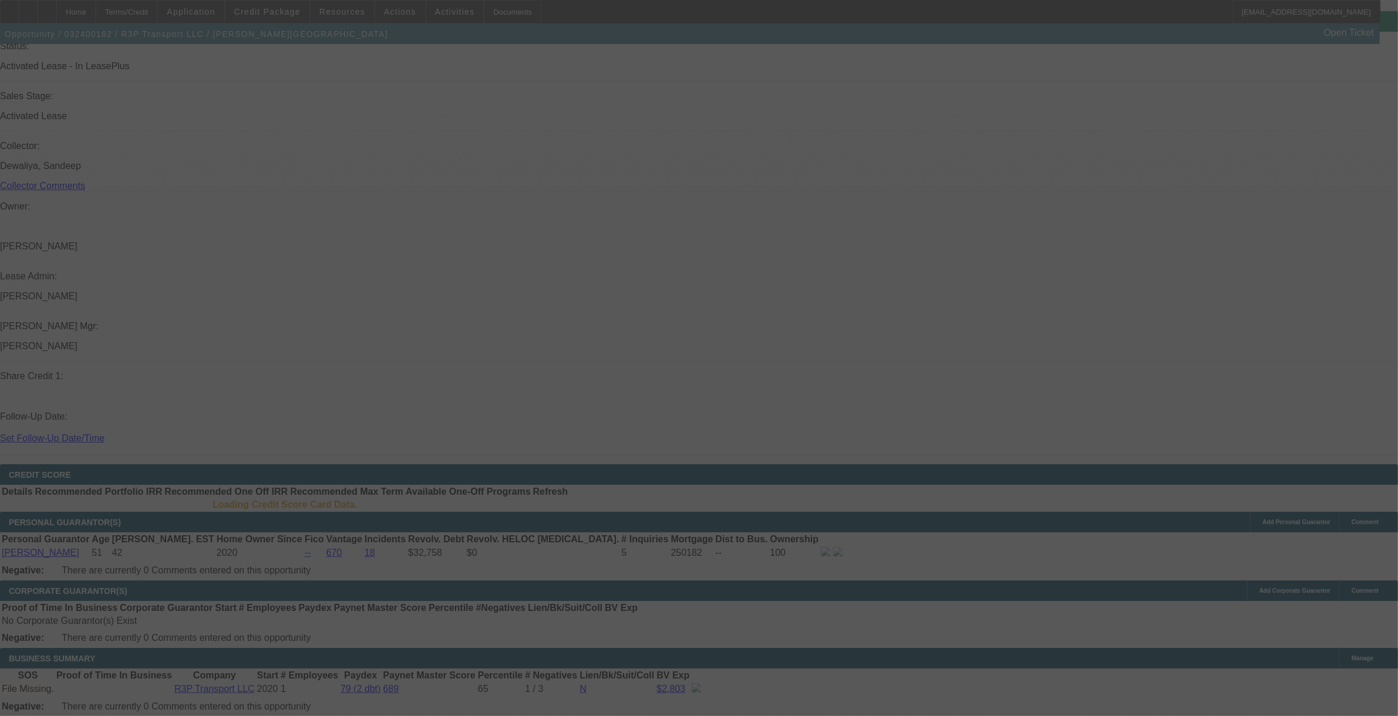
scroll to position [1334, 0]
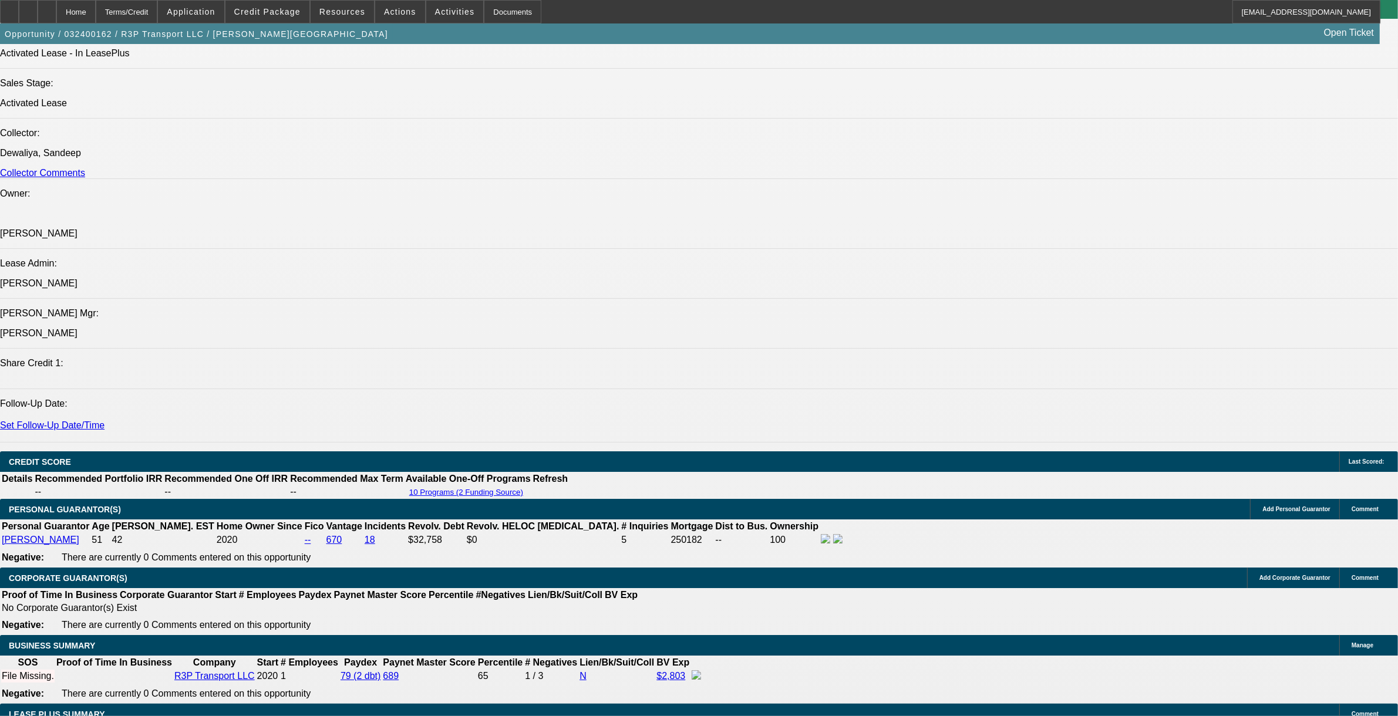
select select "0"
select select "0.1"
select select "0"
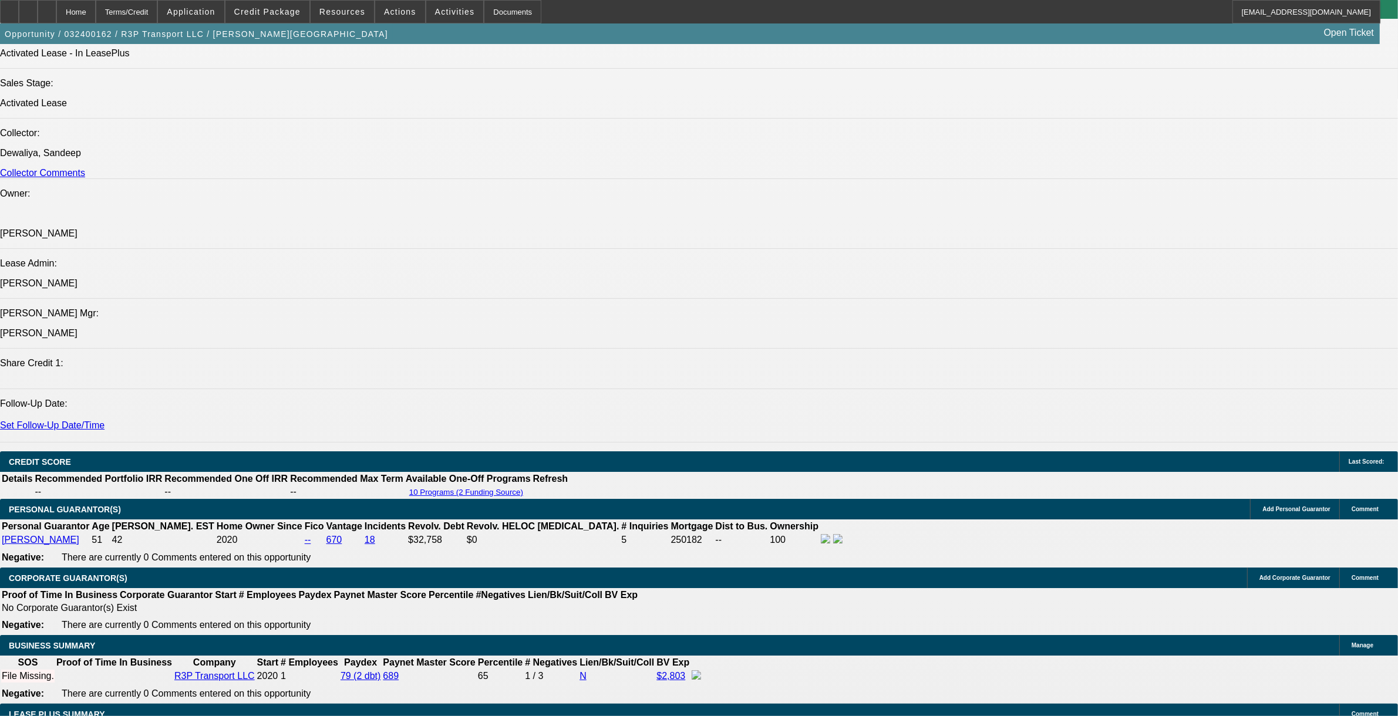
select select "0.1"
select select "0"
select select "0.1"
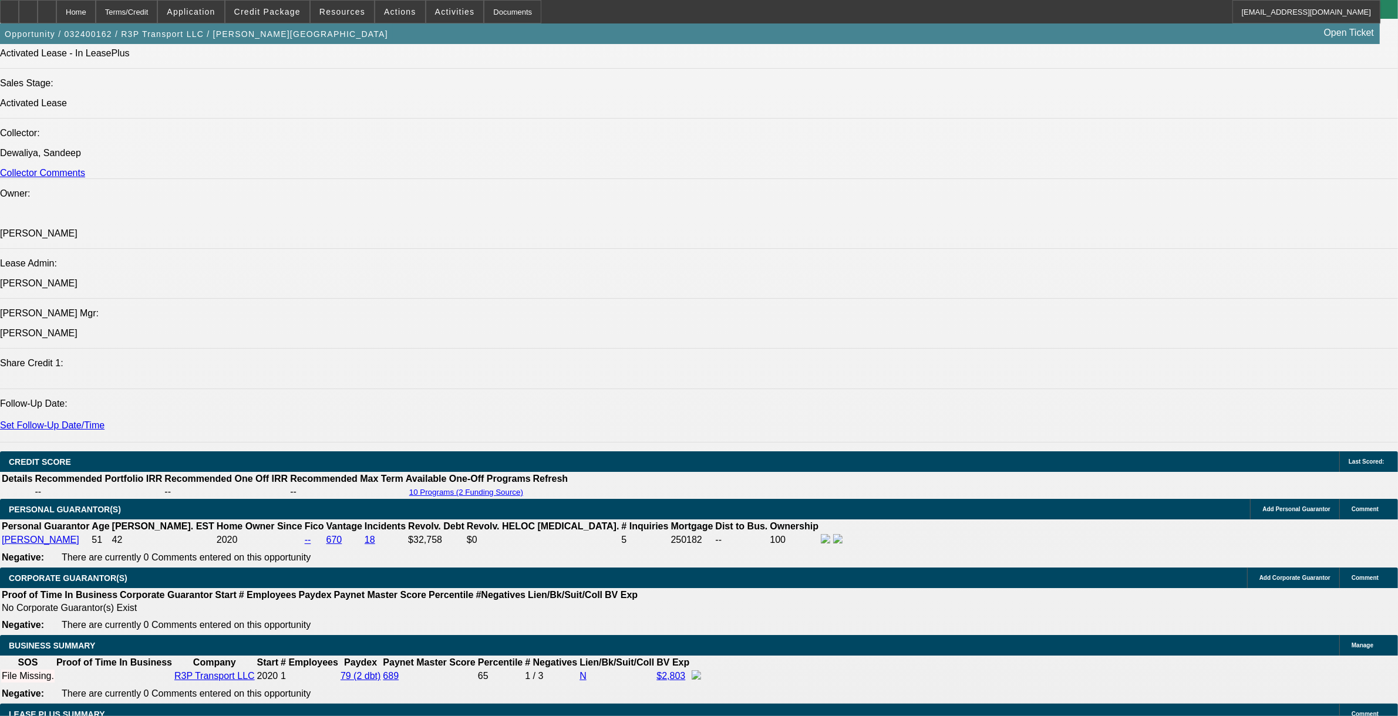
select select "0"
select select "0.2"
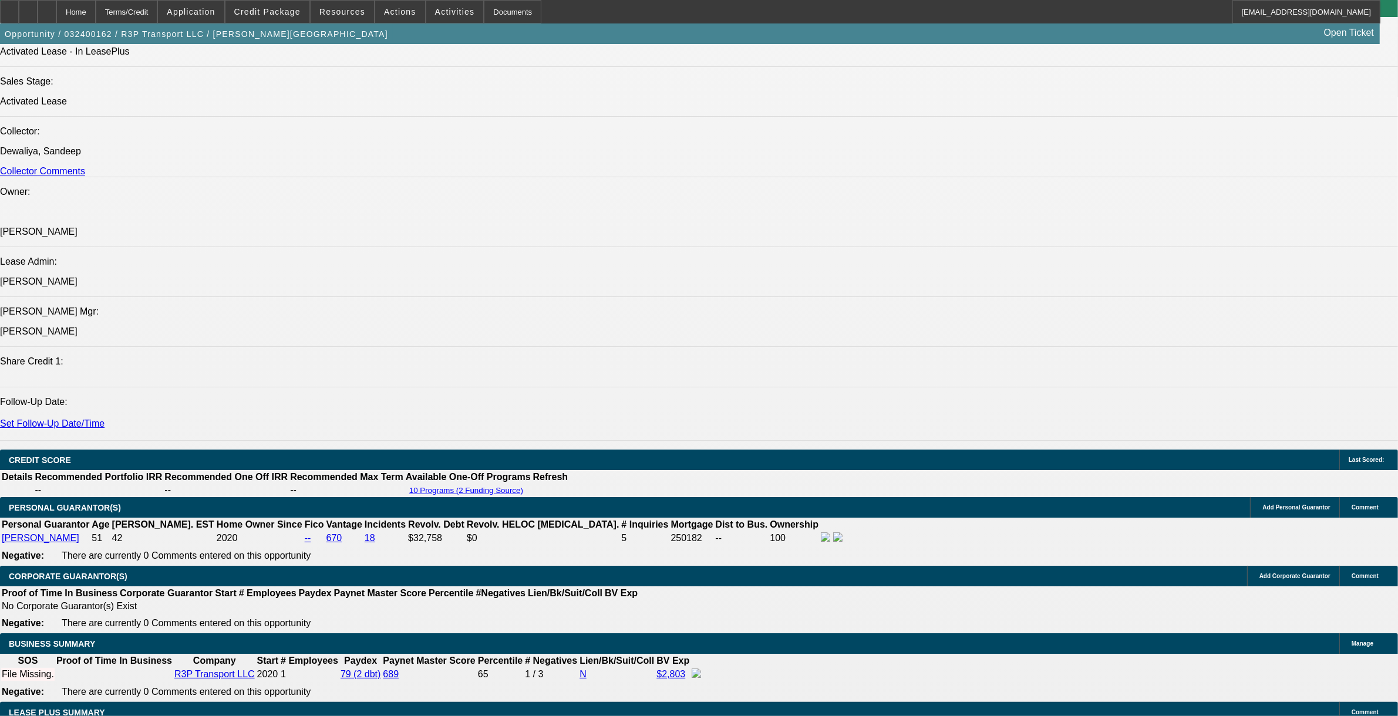
select select "1"
select select "3"
select select "4"
select select "1"
select select "3"
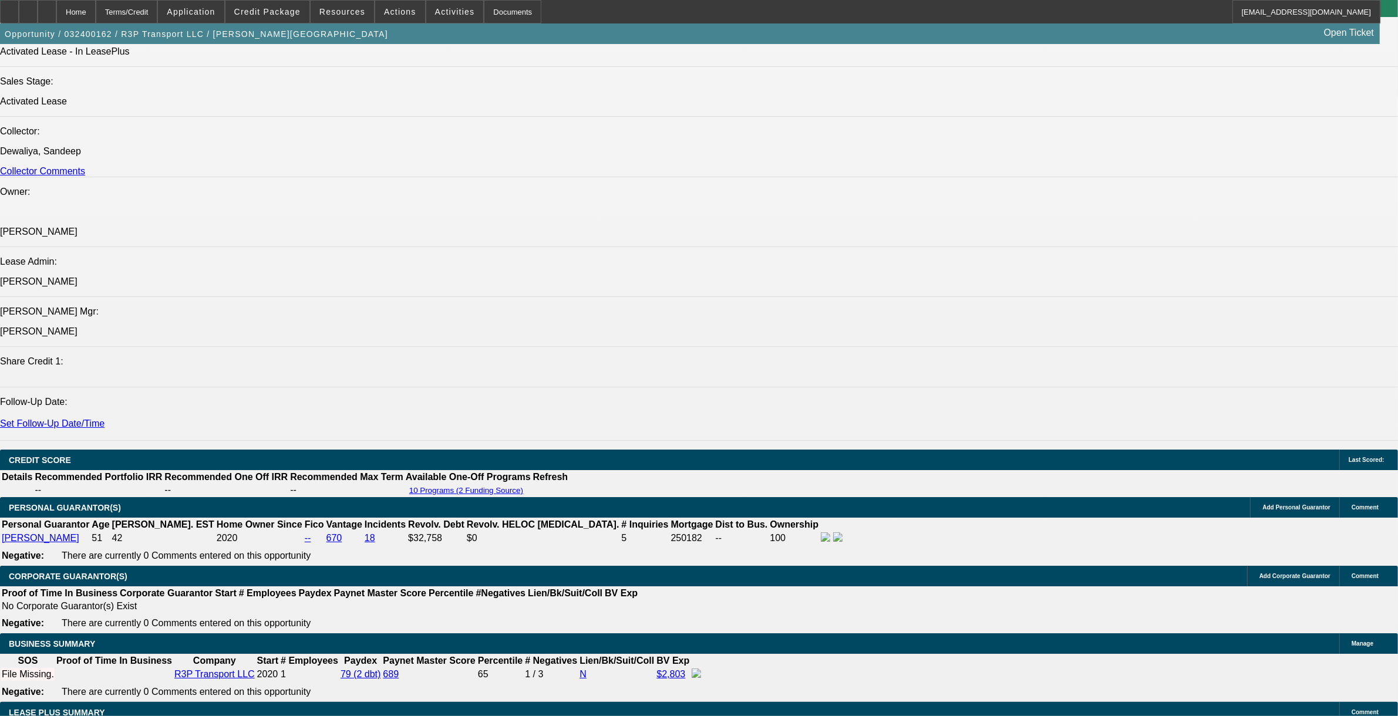
select select "4"
select select "1"
select select "2"
select select "4"
select select "1"
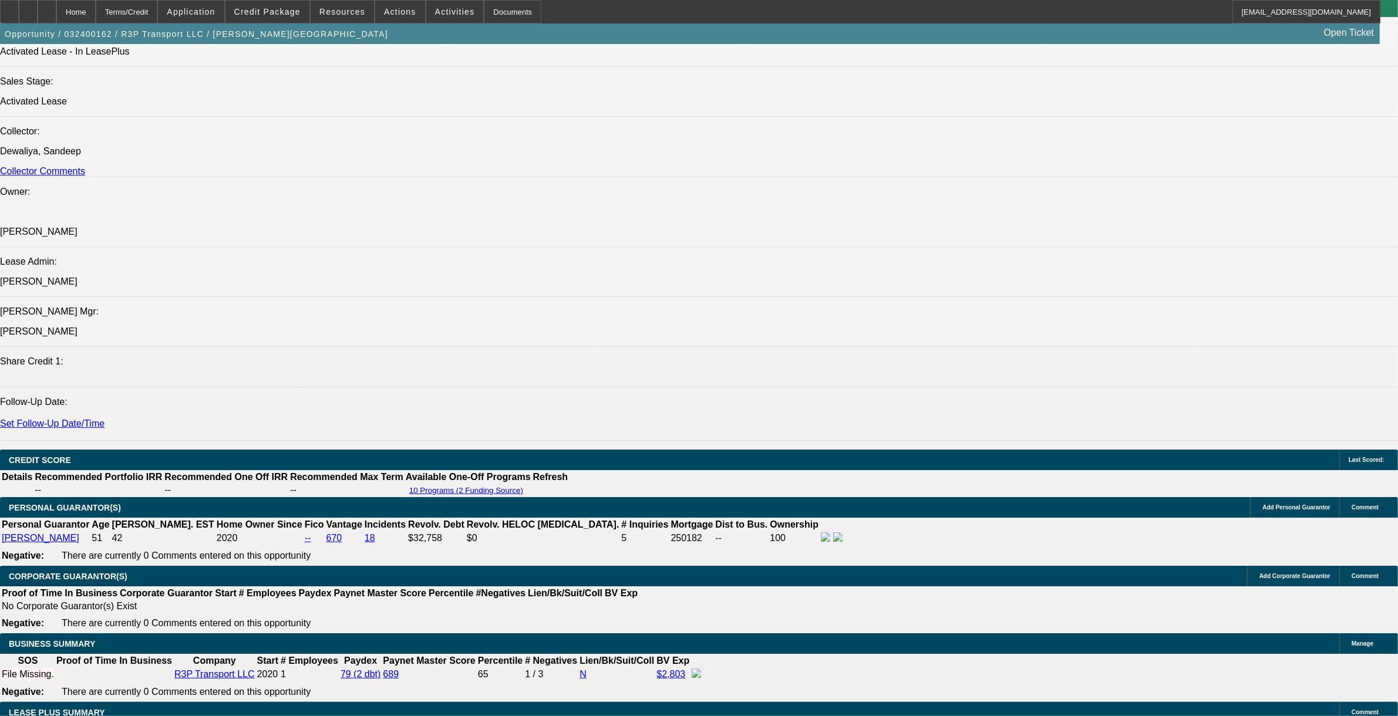
select select "2"
select select "17"
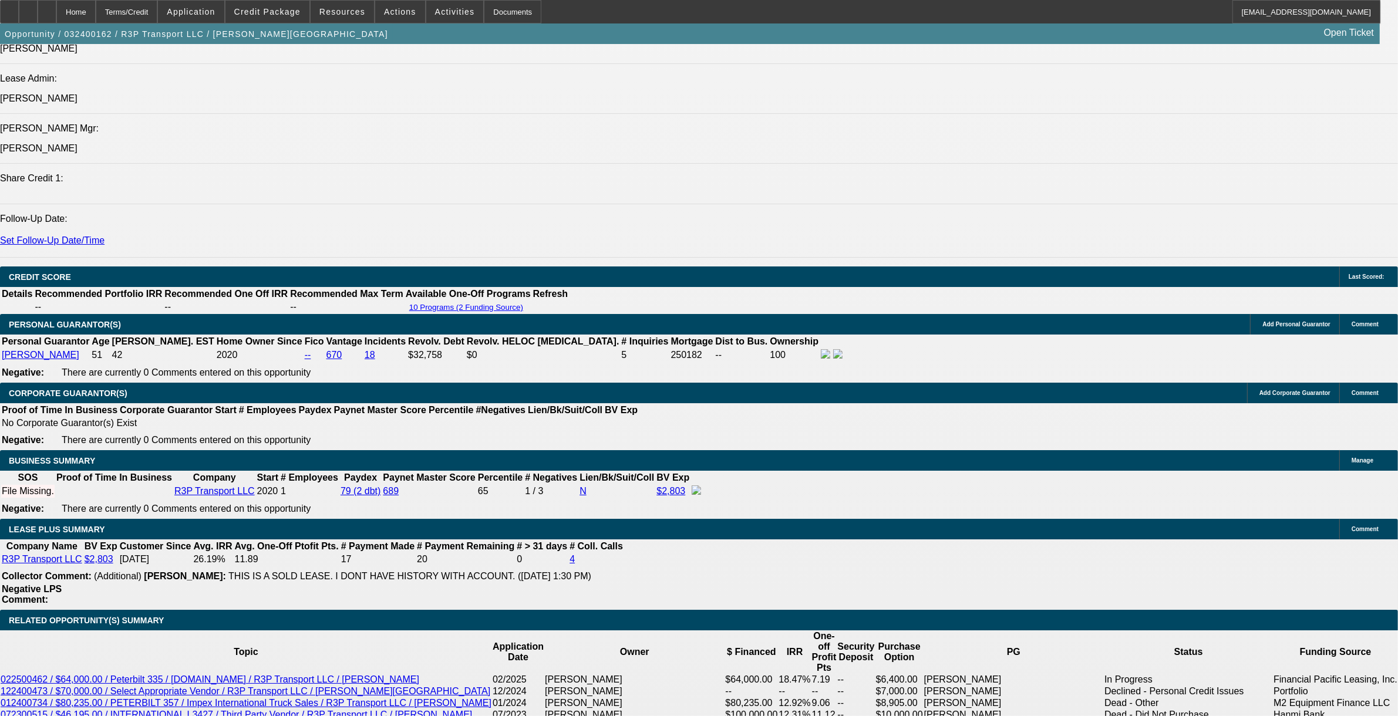
scroll to position [1628, 0]
